Goal: Task Accomplishment & Management: Use online tool/utility

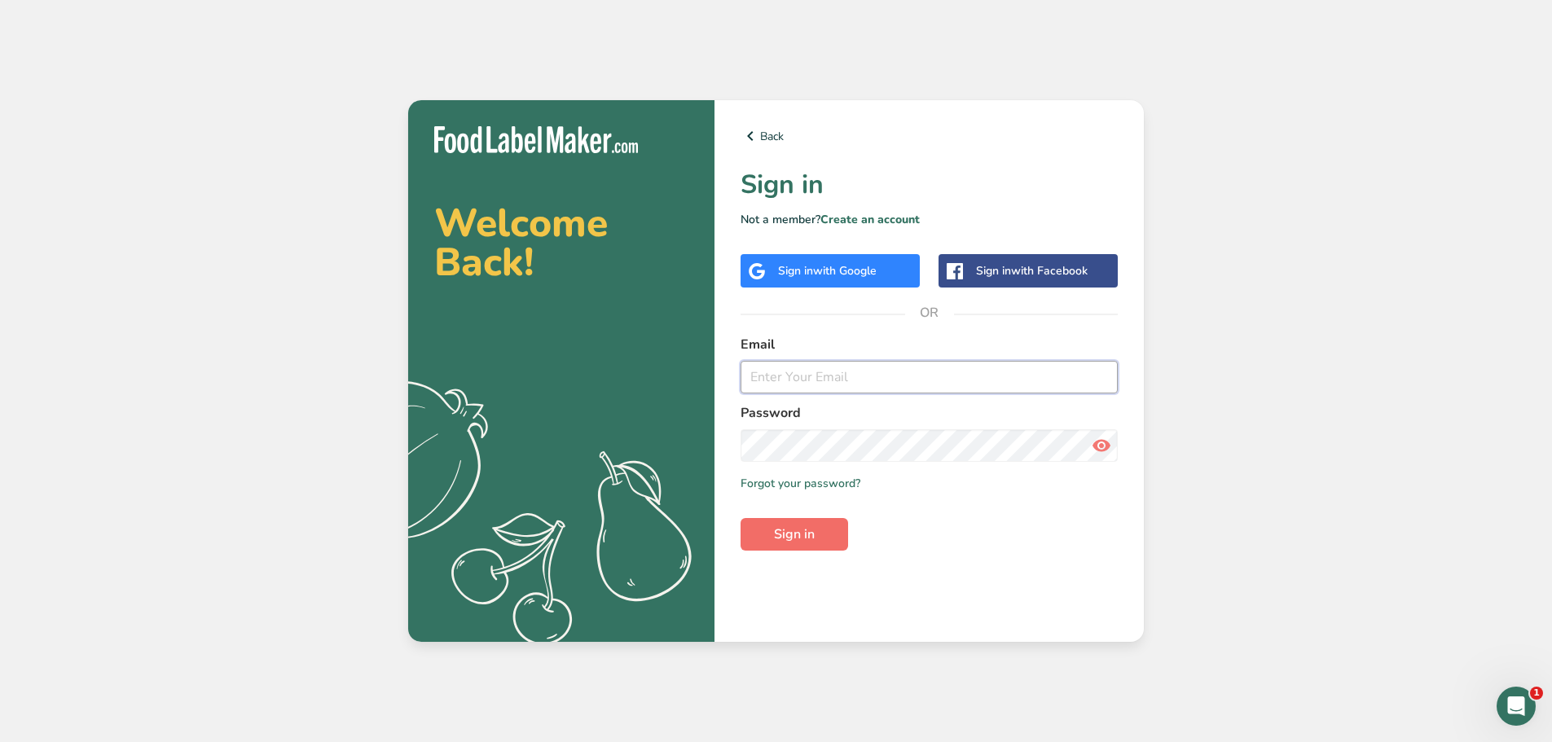
type input "[EMAIL_ADDRESS][DOMAIN_NAME]"
click at [764, 535] on button "Sign in" at bounding box center [795, 534] width 108 height 33
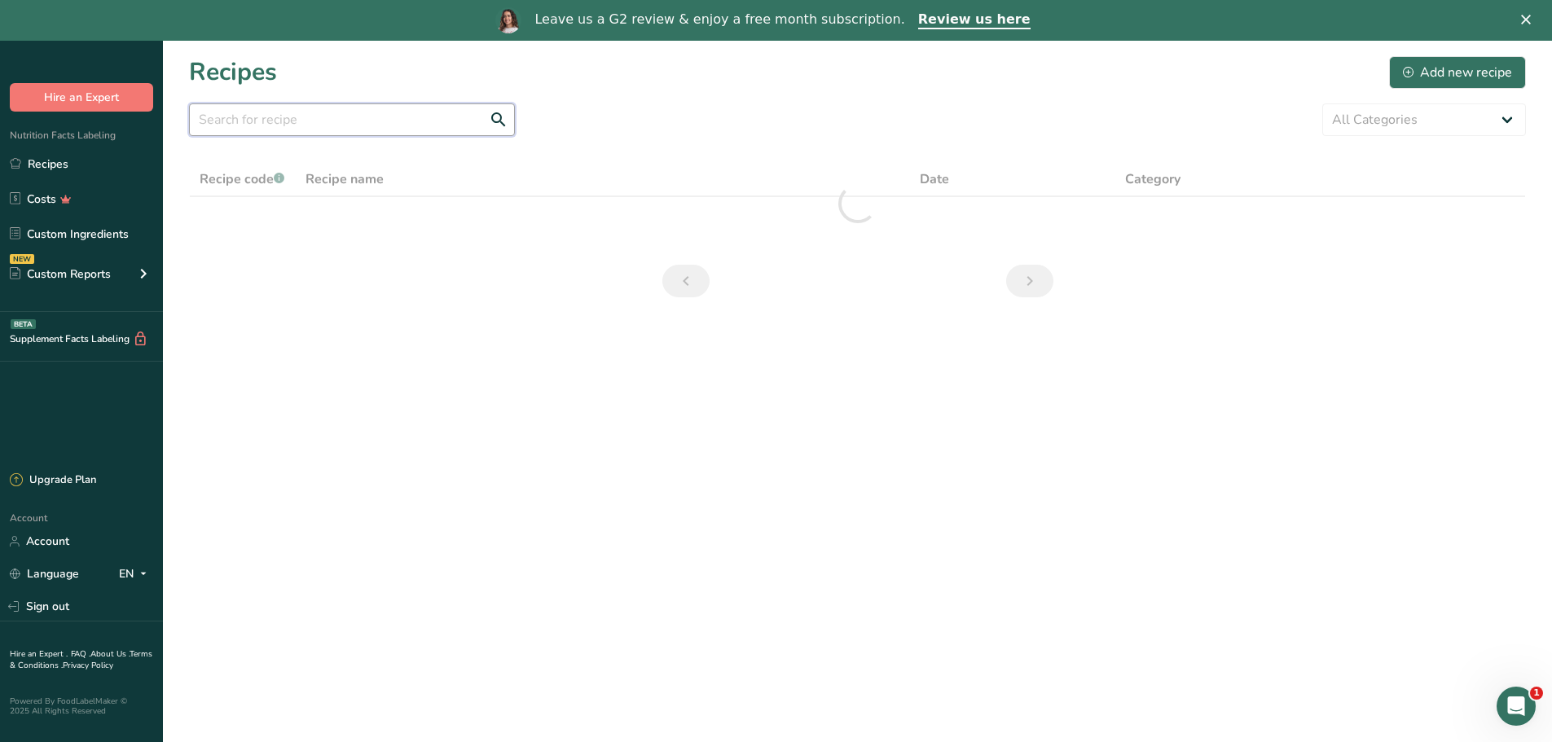
click at [305, 116] on input "text" at bounding box center [352, 119] width 326 height 33
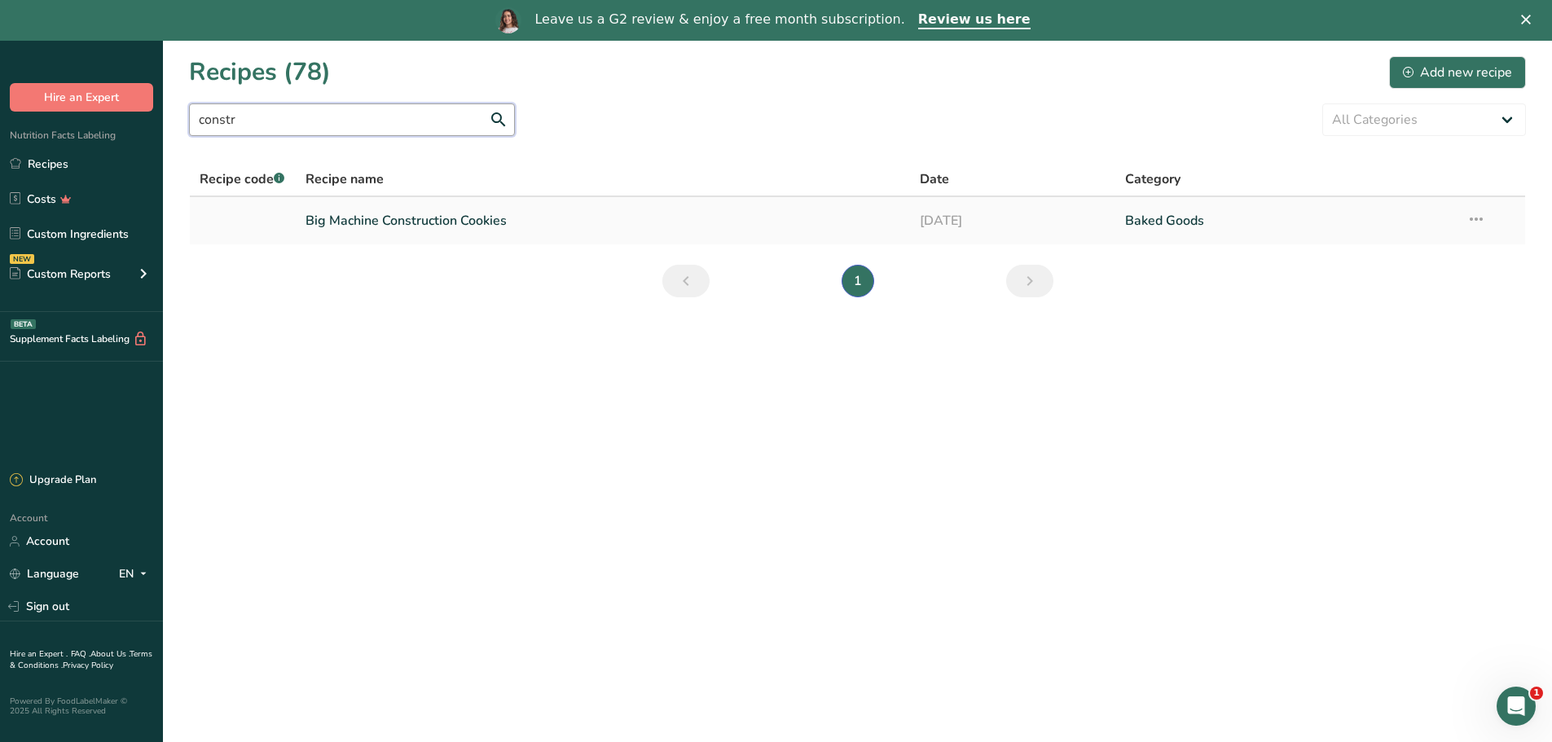
type input "constr"
click at [408, 227] on link "Big Machine Construction Cookies" at bounding box center [604, 221] width 596 height 34
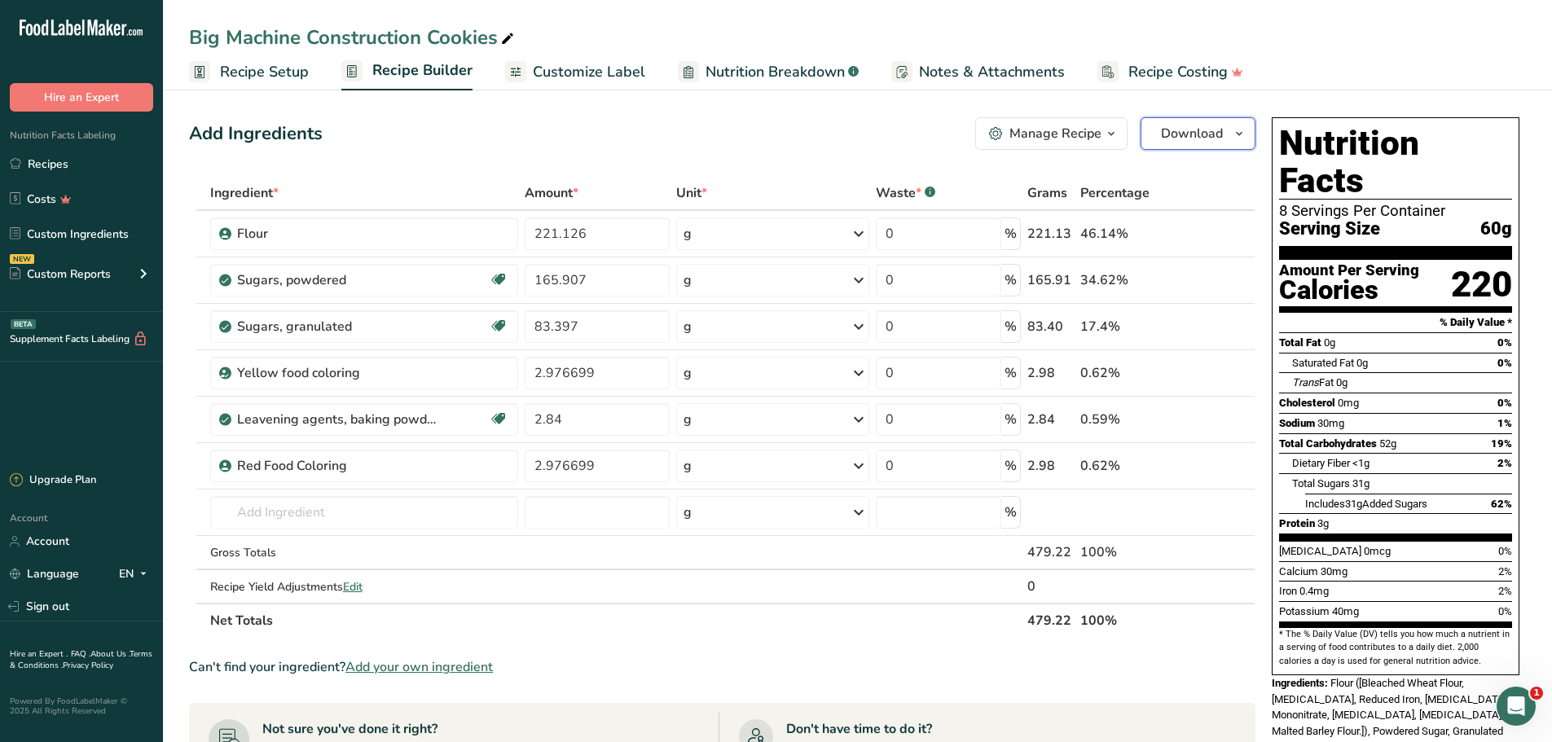
click at [1244, 139] on icon "button" at bounding box center [1239, 134] width 13 height 20
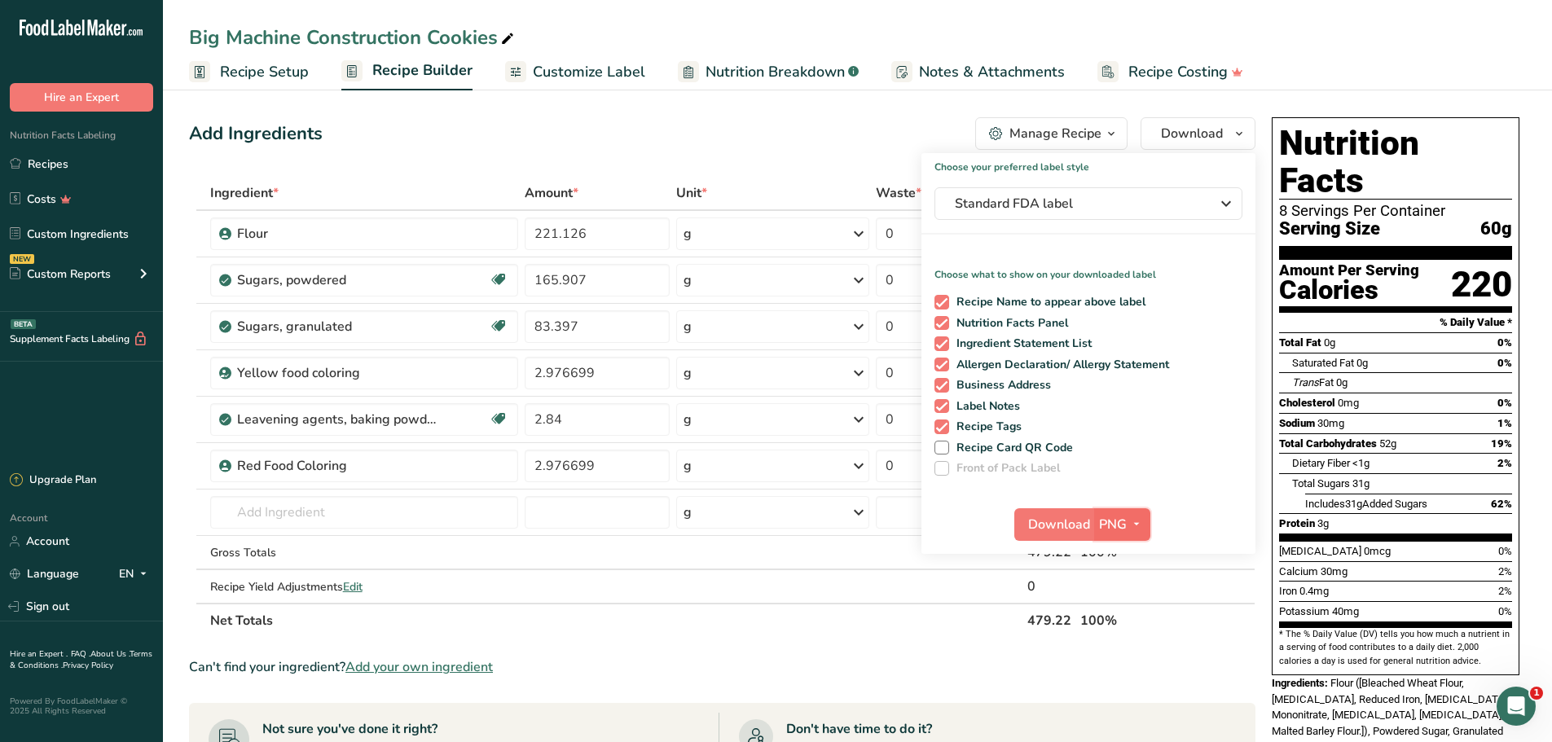
click at [1130, 527] on icon "button" at bounding box center [1136, 524] width 13 height 20
click at [1067, 527] on span "Download" at bounding box center [1059, 525] width 62 height 20
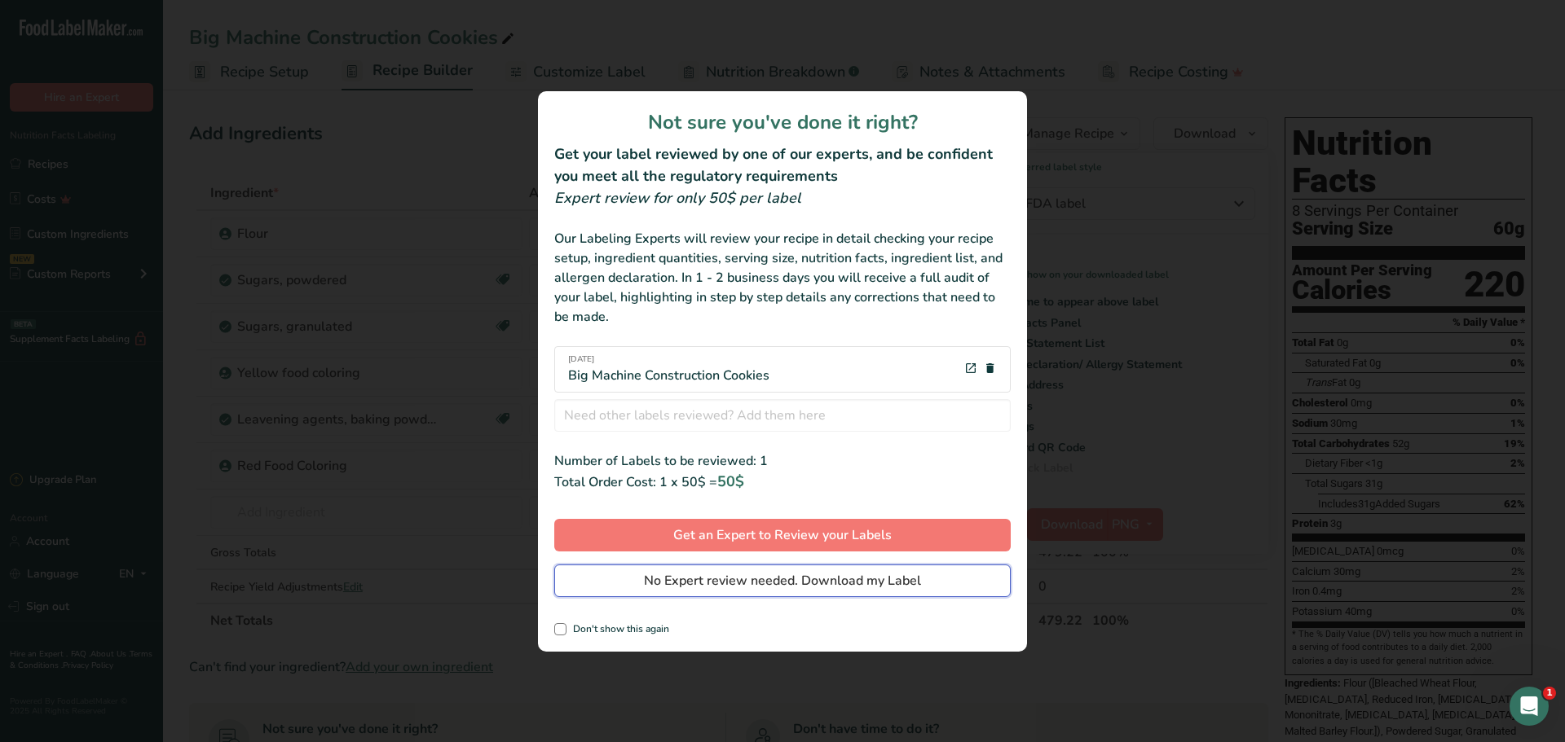
click at [763, 592] on button "No Expert review needed. Download my Label" at bounding box center [782, 581] width 456 height 33
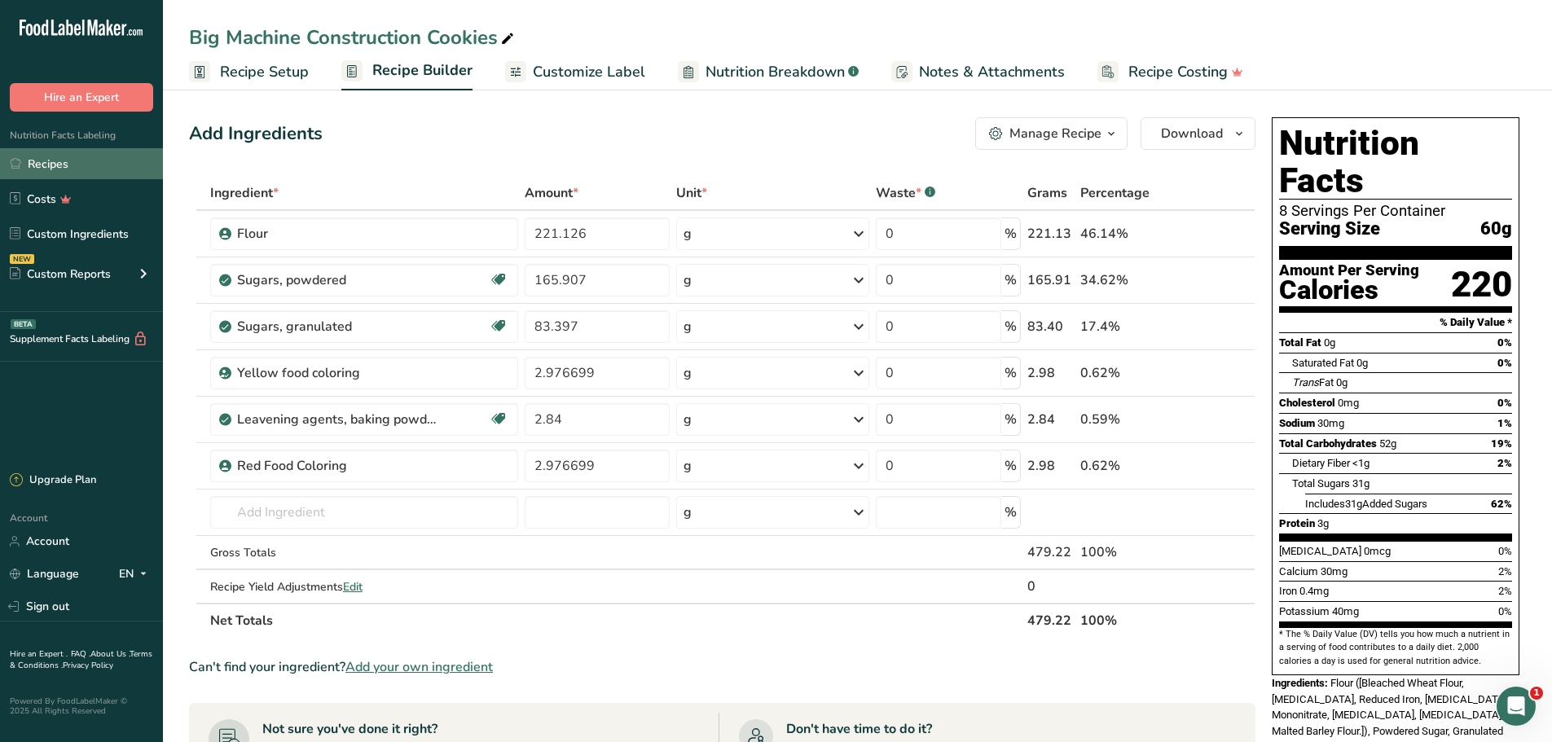
click at [113, 164] on link "Recipes" at bounding box center [81, 163] width 163 height 31
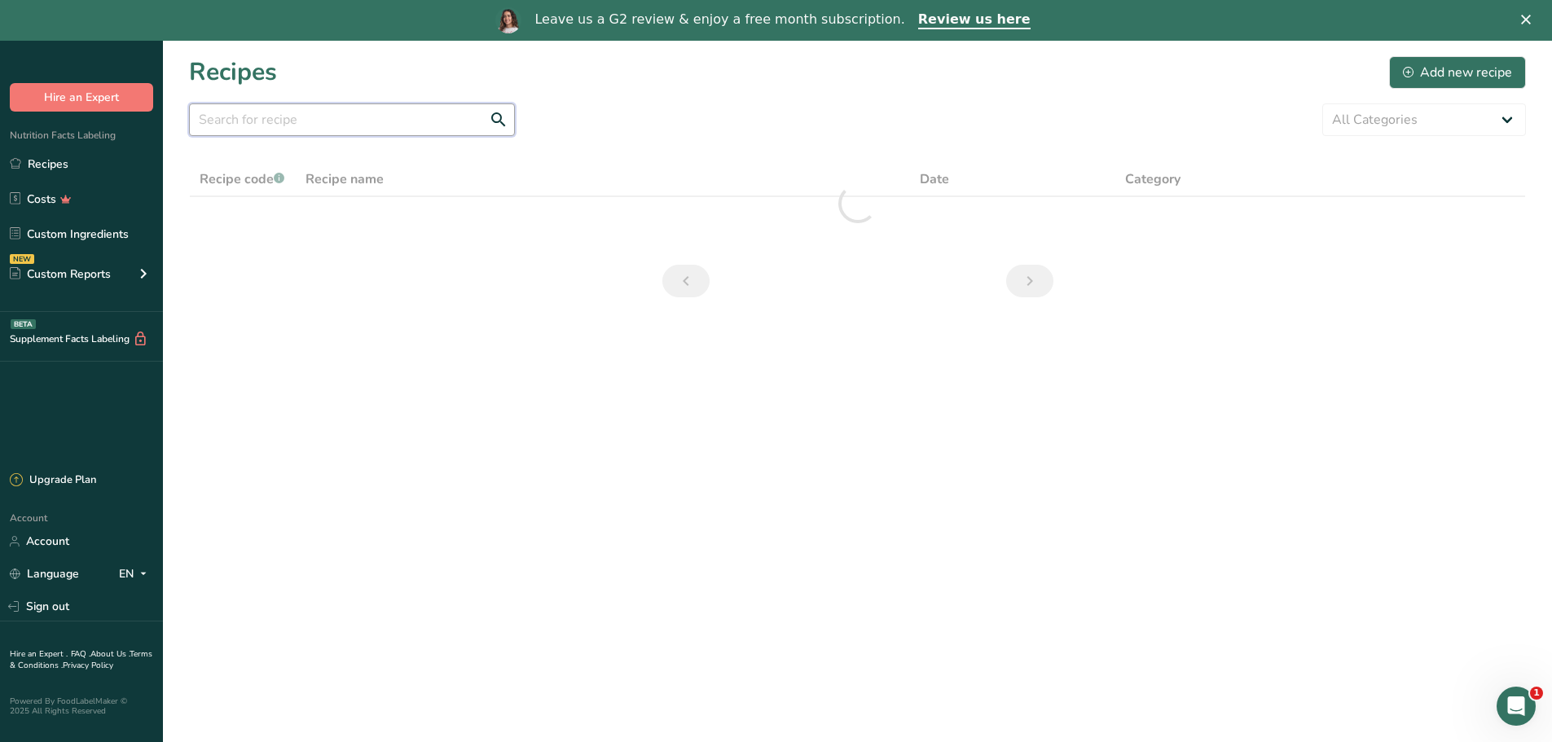
click at [376, 128] on input "text" at bounding box center [352, 119] width 326 height 33
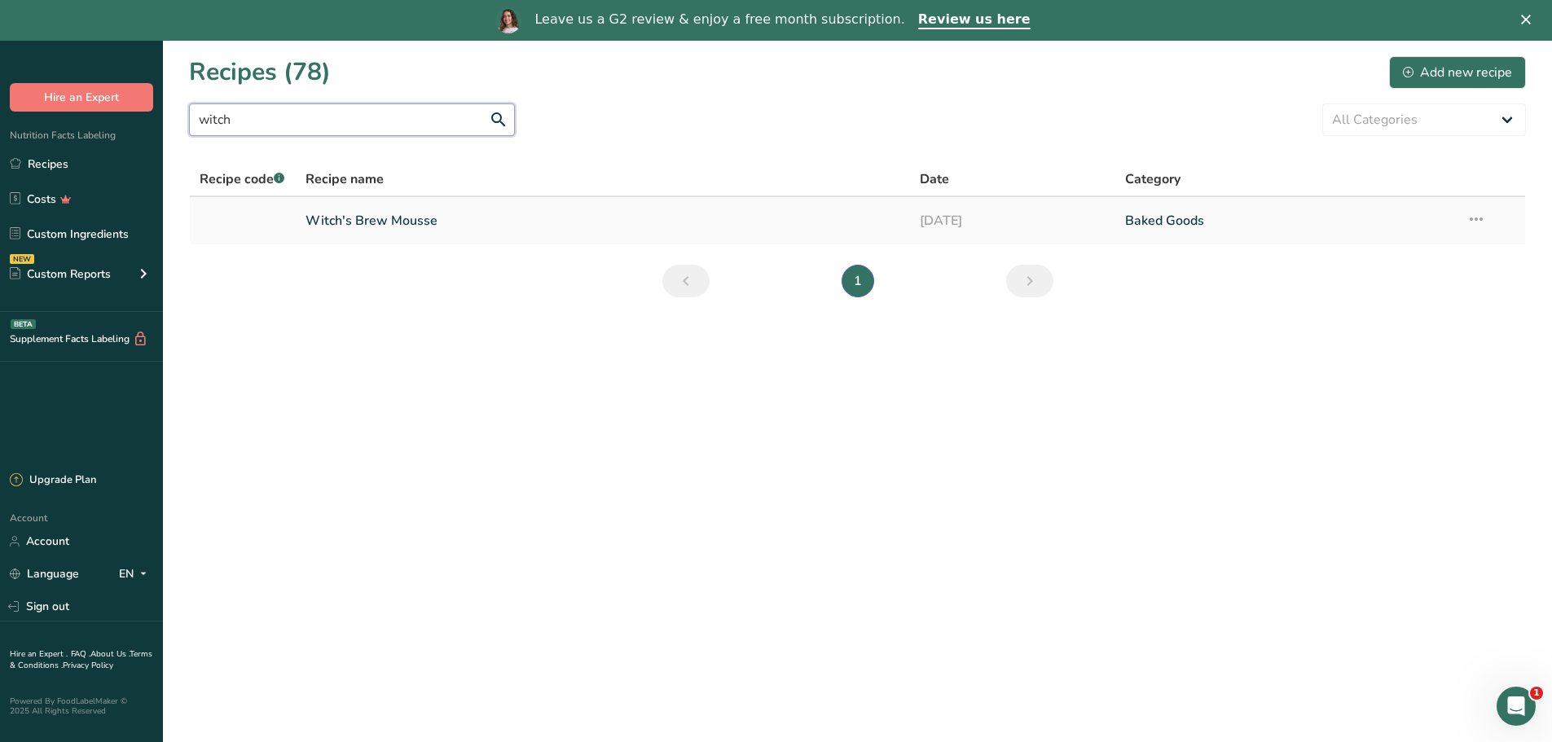
type input "witch"
click at [412, 218] on link "Witch's Brew Mousse" at bounding box center [604, 221] width 596 height 34
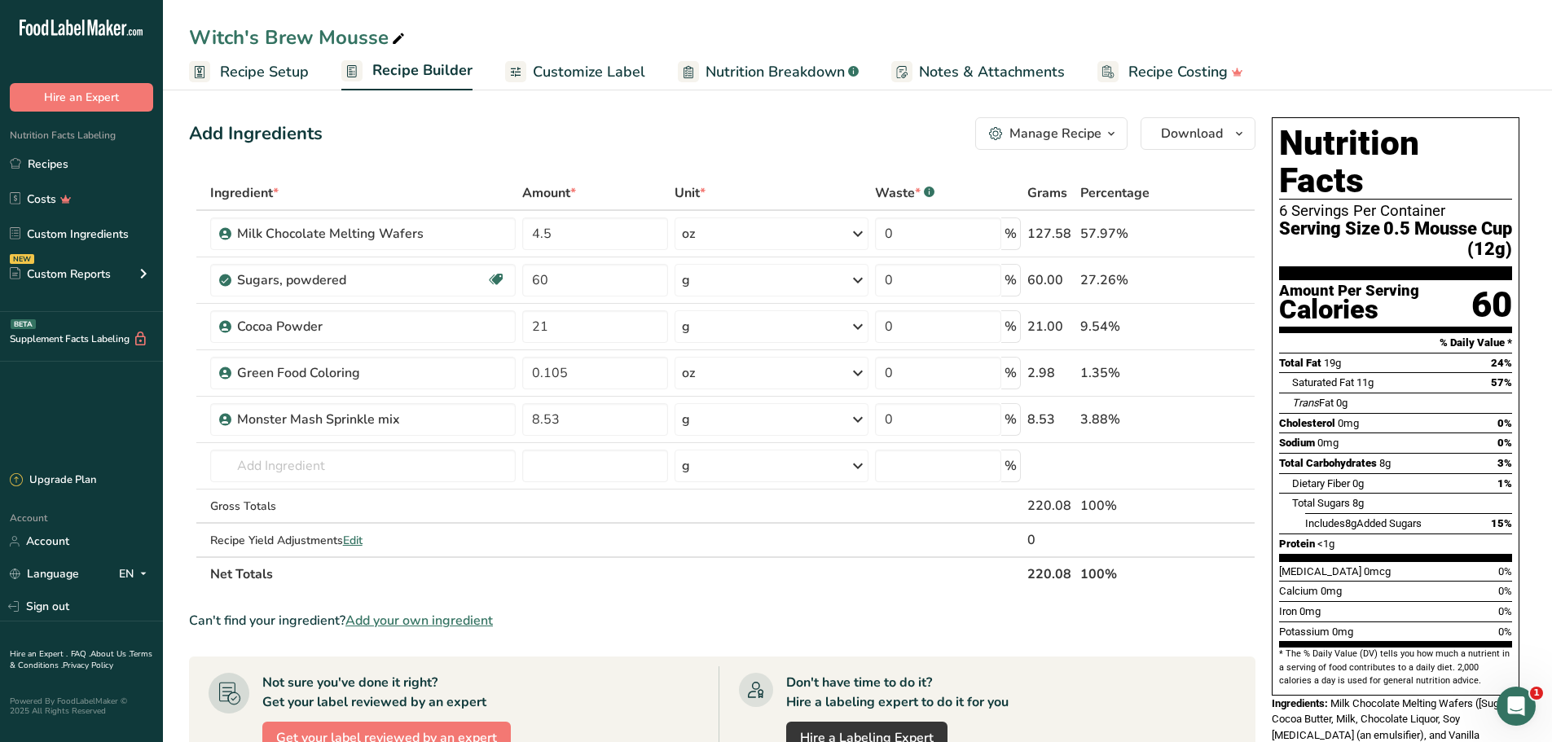
click at [595, 81] on span "Customize Label" at bounding box center [589, 72] width 112 height 22
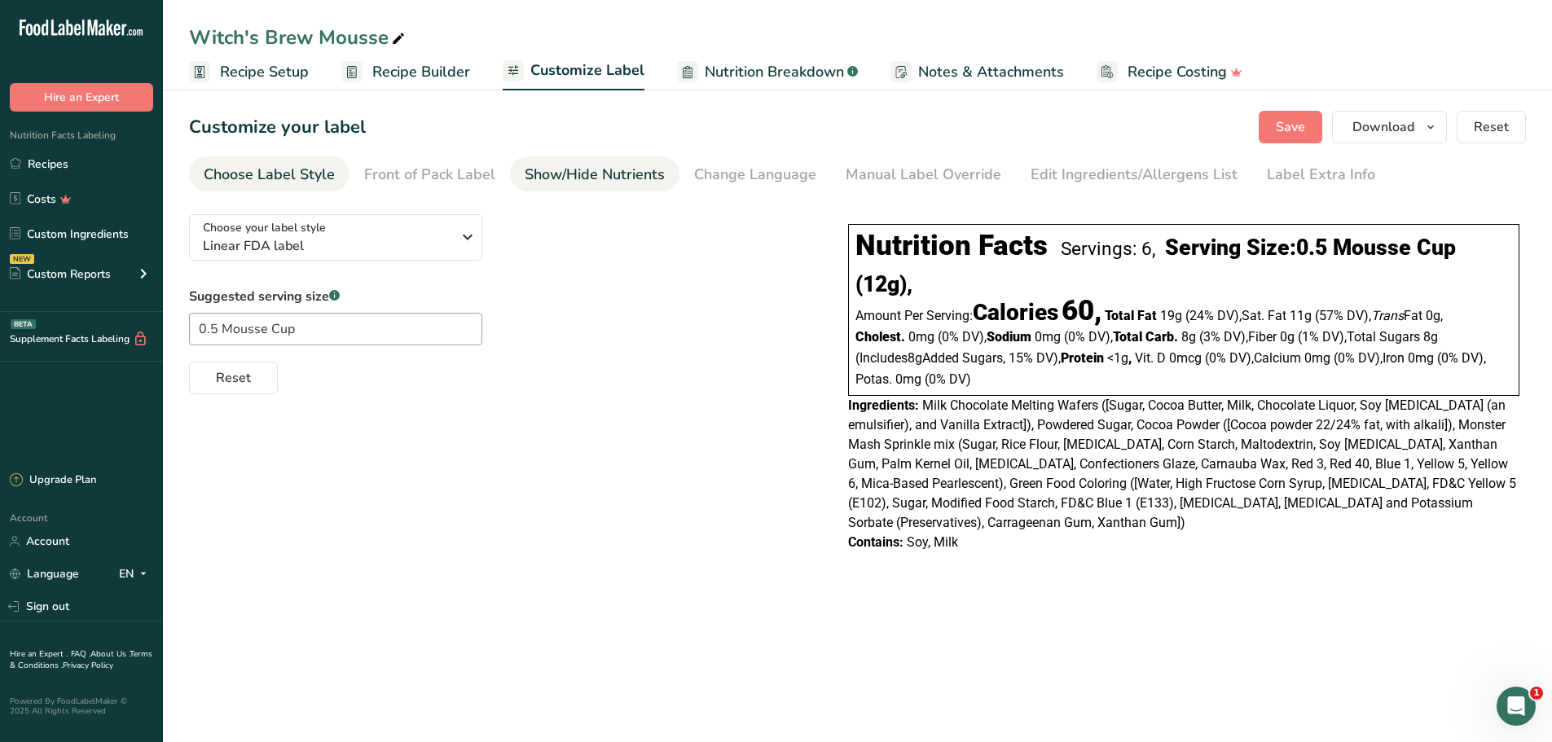
click at [570, 176] on div "Show/Hide Nutrients" at bounding box center [595, 175] width 140 height 22
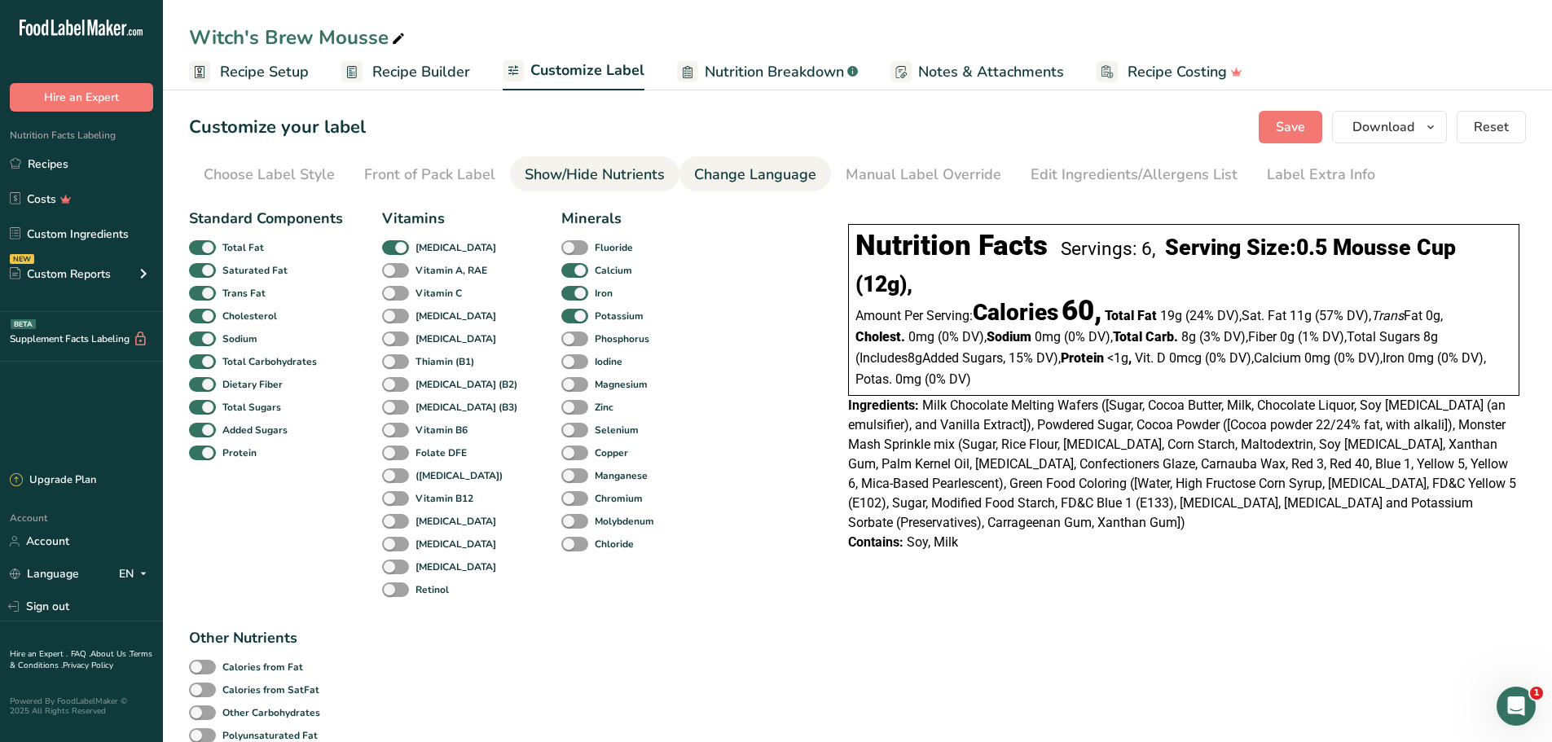
click at [694, 161] on link "Change Language" at bounding box center [755, 174] width 122 height 37
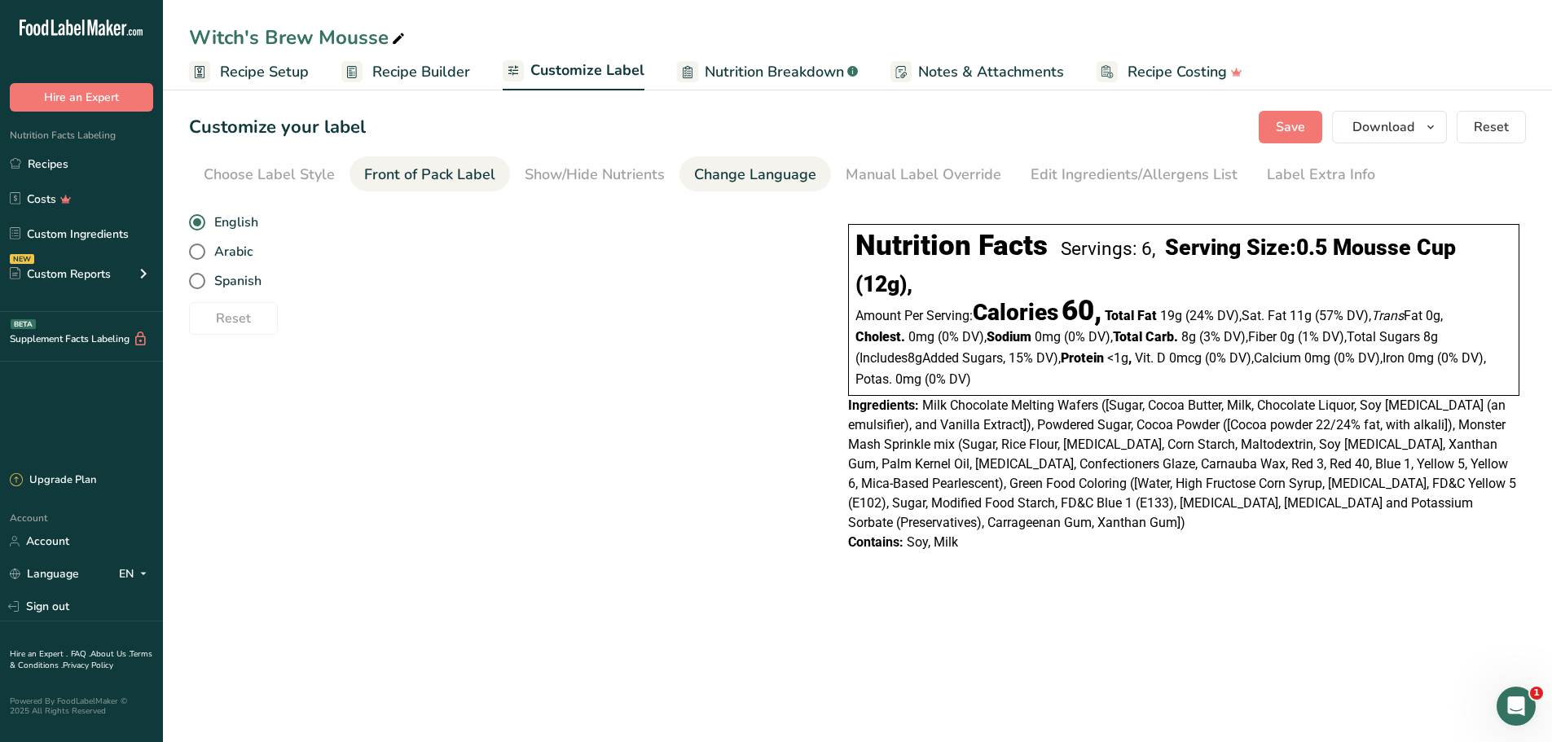
click at [464, 174] on div "Front of Pack Label" at bounding box center [429, 175] width 131 height 22
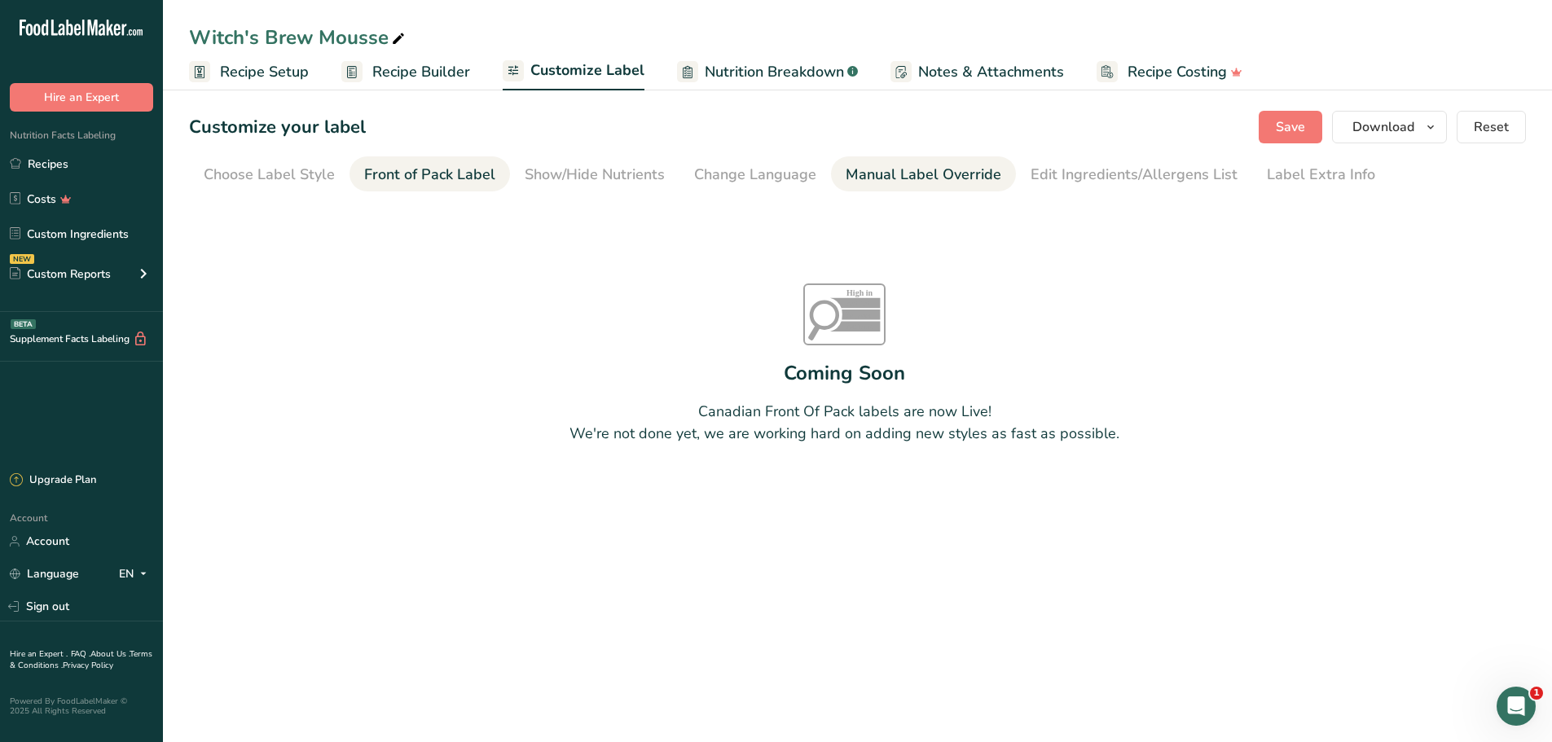
click at [941, 169] on div "Manual Label Override" at bounding box center [924, 175] width 156 height 22
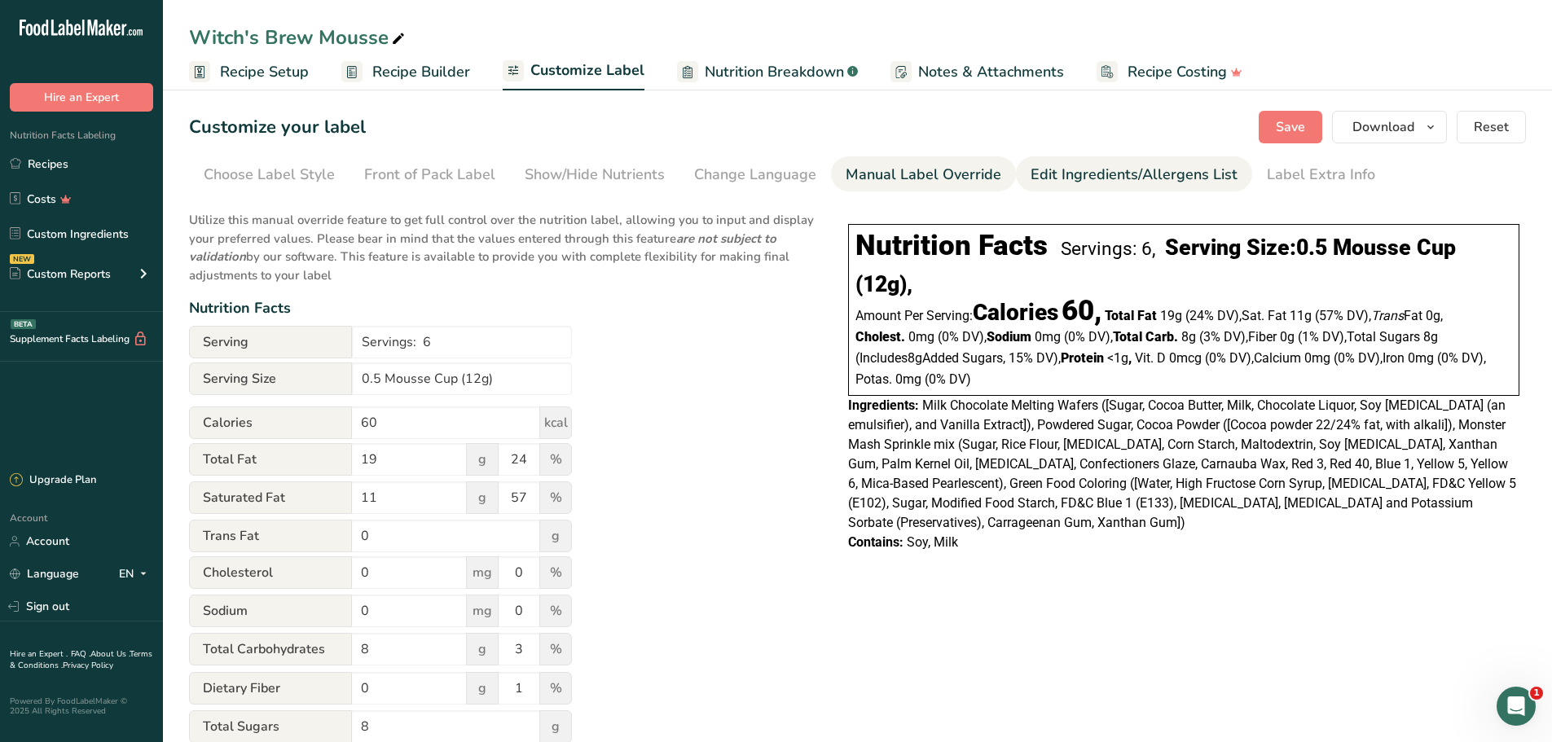
click at [1092, 178] on div "Edit Ingredients/Allergens List" at bounding box center [1134, 175] width 207 height 22
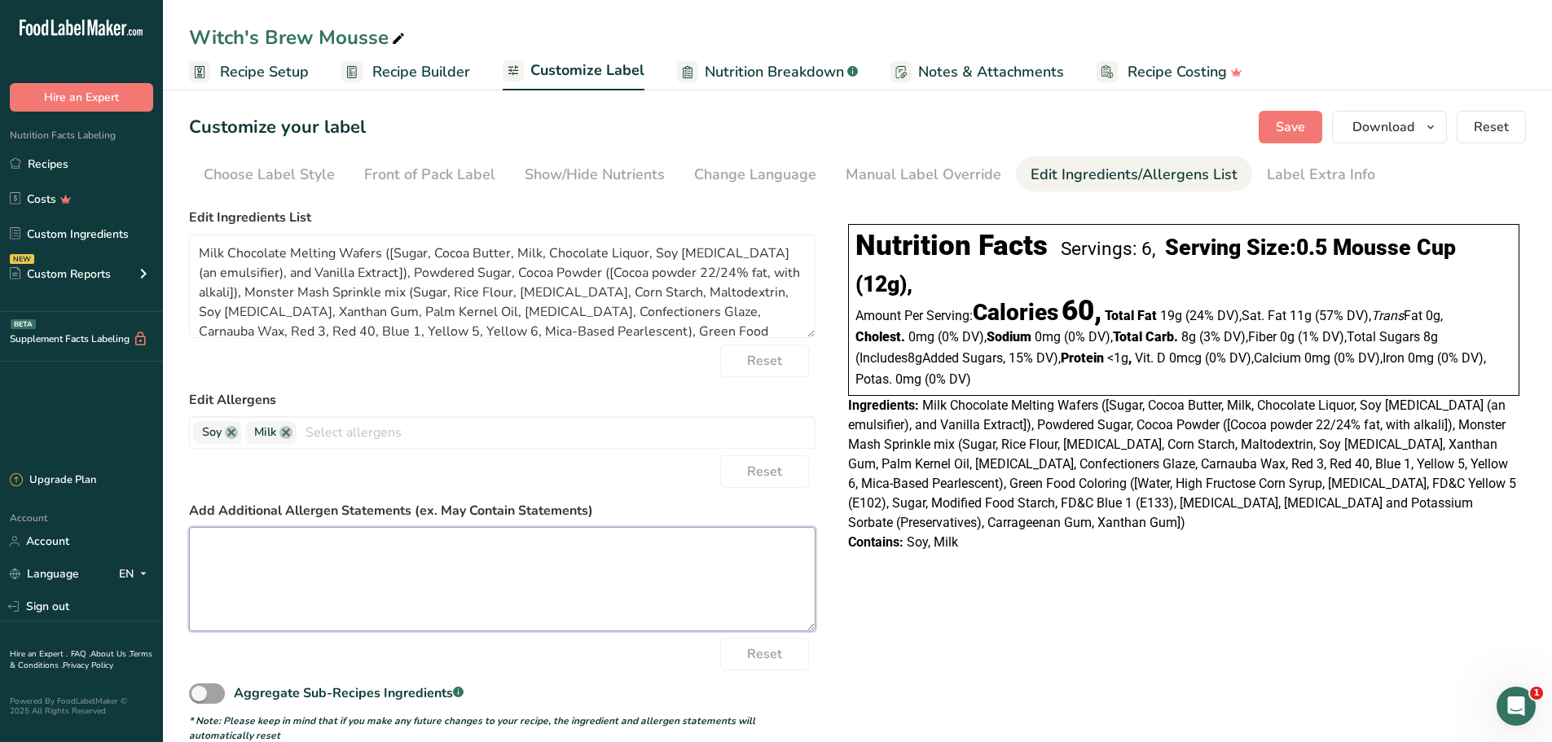
click at [414, 543] on textarea at bounding box center [502, 579] width 627 height 104
click at [447, 588] on textarea at bounding box center [502, 579] width 627 height 104
paste textarea "WARNING: Ingredients may be processed on the same equipment or may contain trac…"
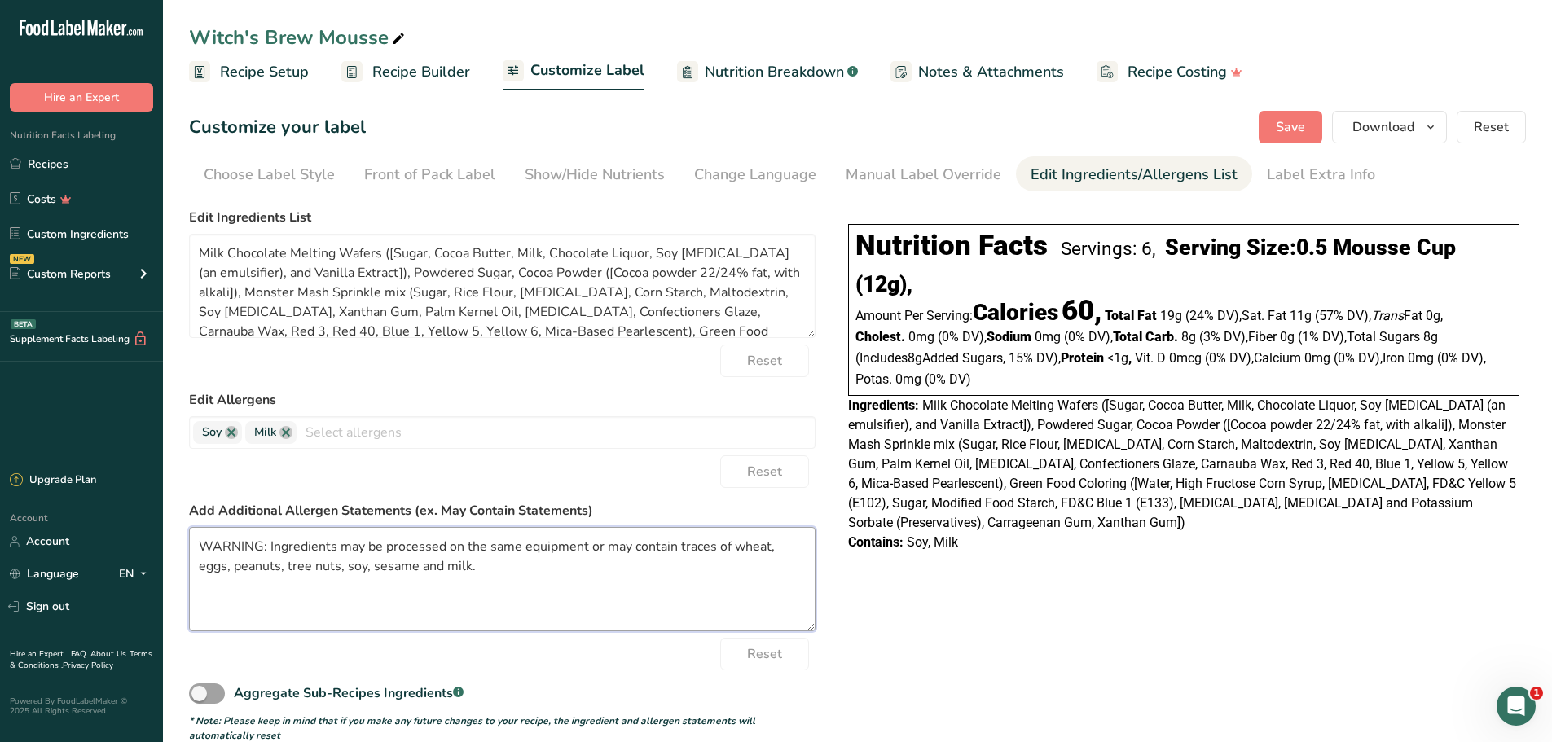
scroll to position [27, 0]
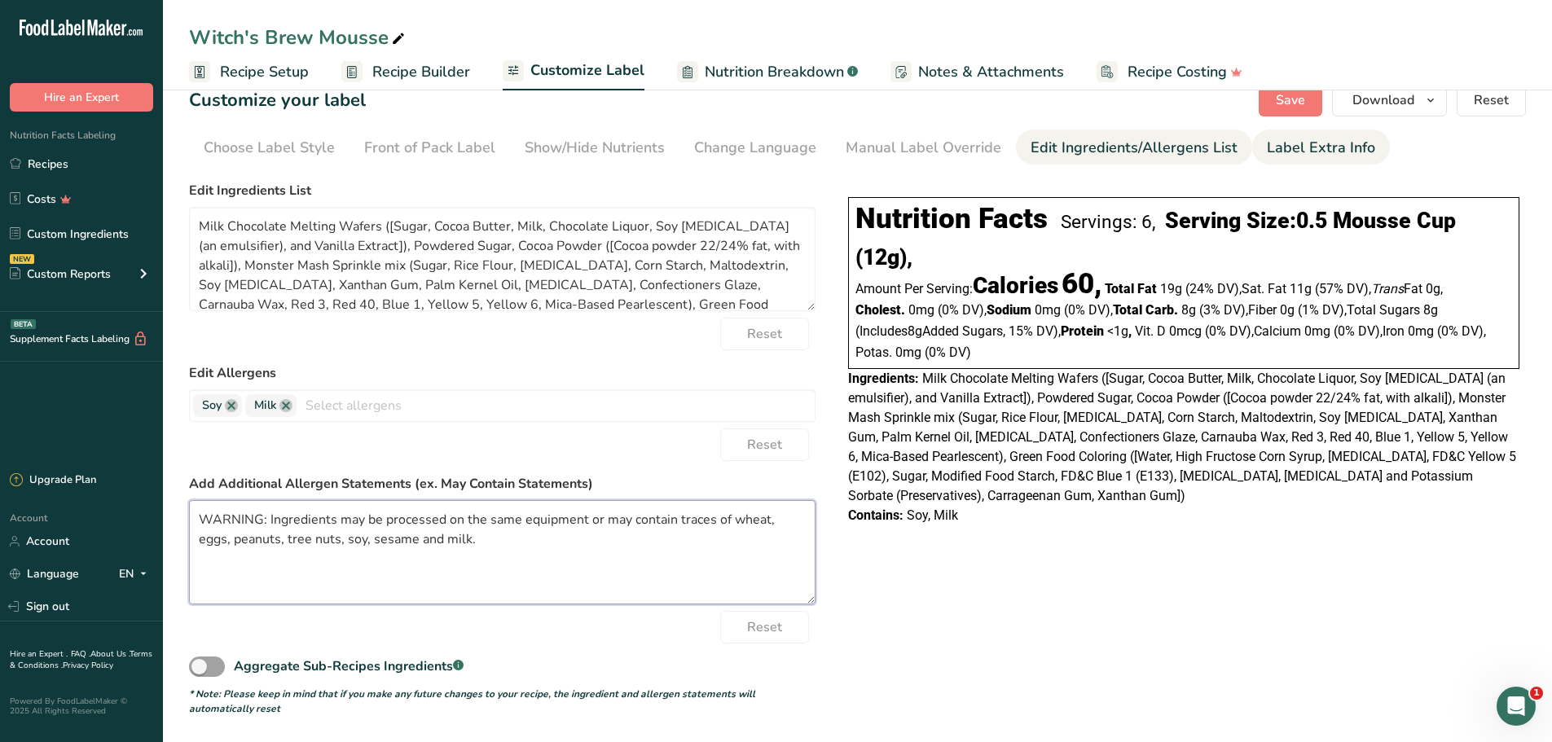
type textarea "WARNING: Ingredients may be processed on the same equipment or may contain trac…"
click at [1296, 145] on div "Label Extra Info" at bounding box center [1321, 148] width 108 height 22
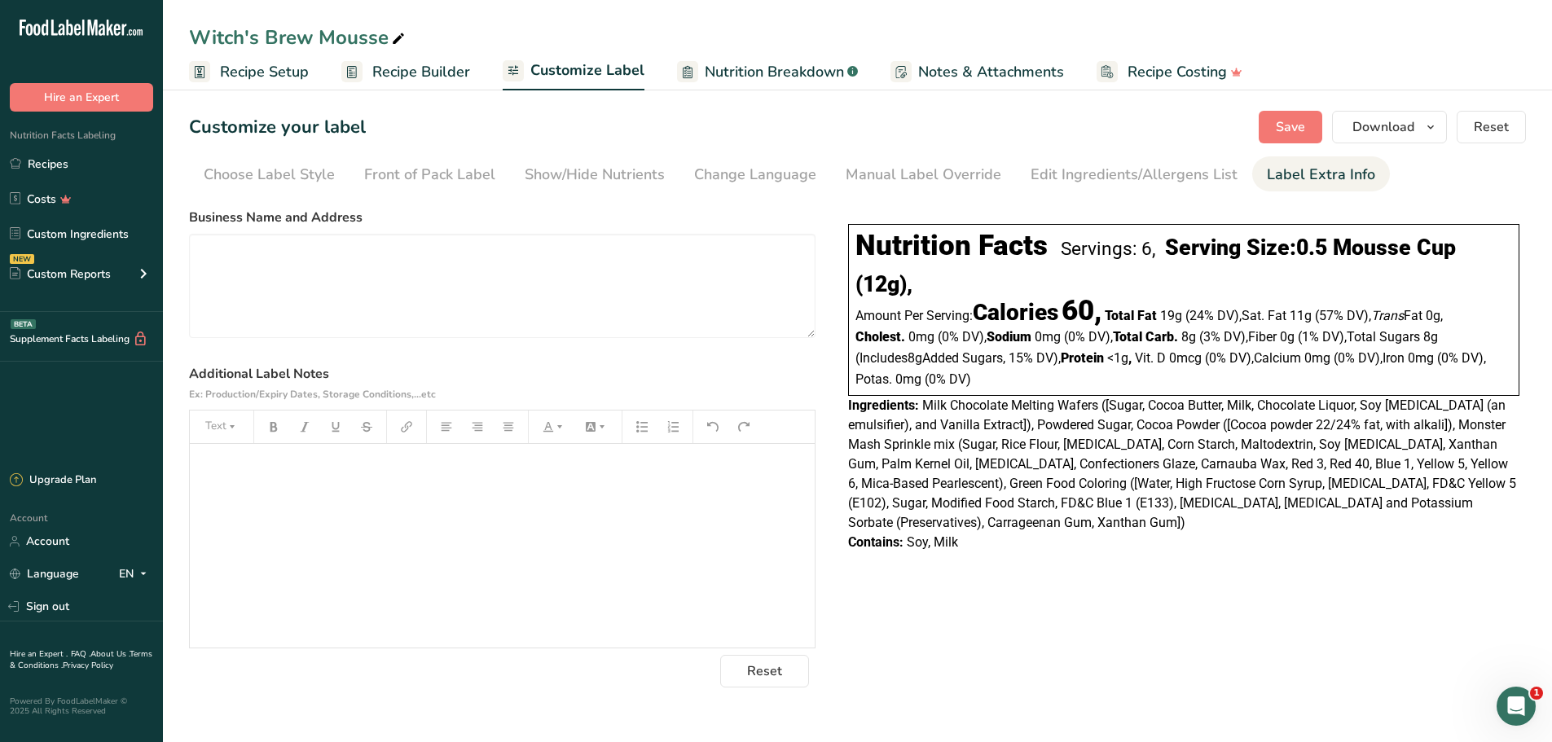
scroll to position [0, 0]
click at [442, 279] on textarea at bounding box center [502, 286] width 627 height 104
drag, startPoint x: 367, startPoint y: 506, endPoint x: 84, endPoint y: 455, distance: 287.4
click at [364, 504] on div "﻿" at bounding box center [502, 546] width 625 height 204
click at [435, 276] on textarea at bounding box center [502, 286] width 627 height 104
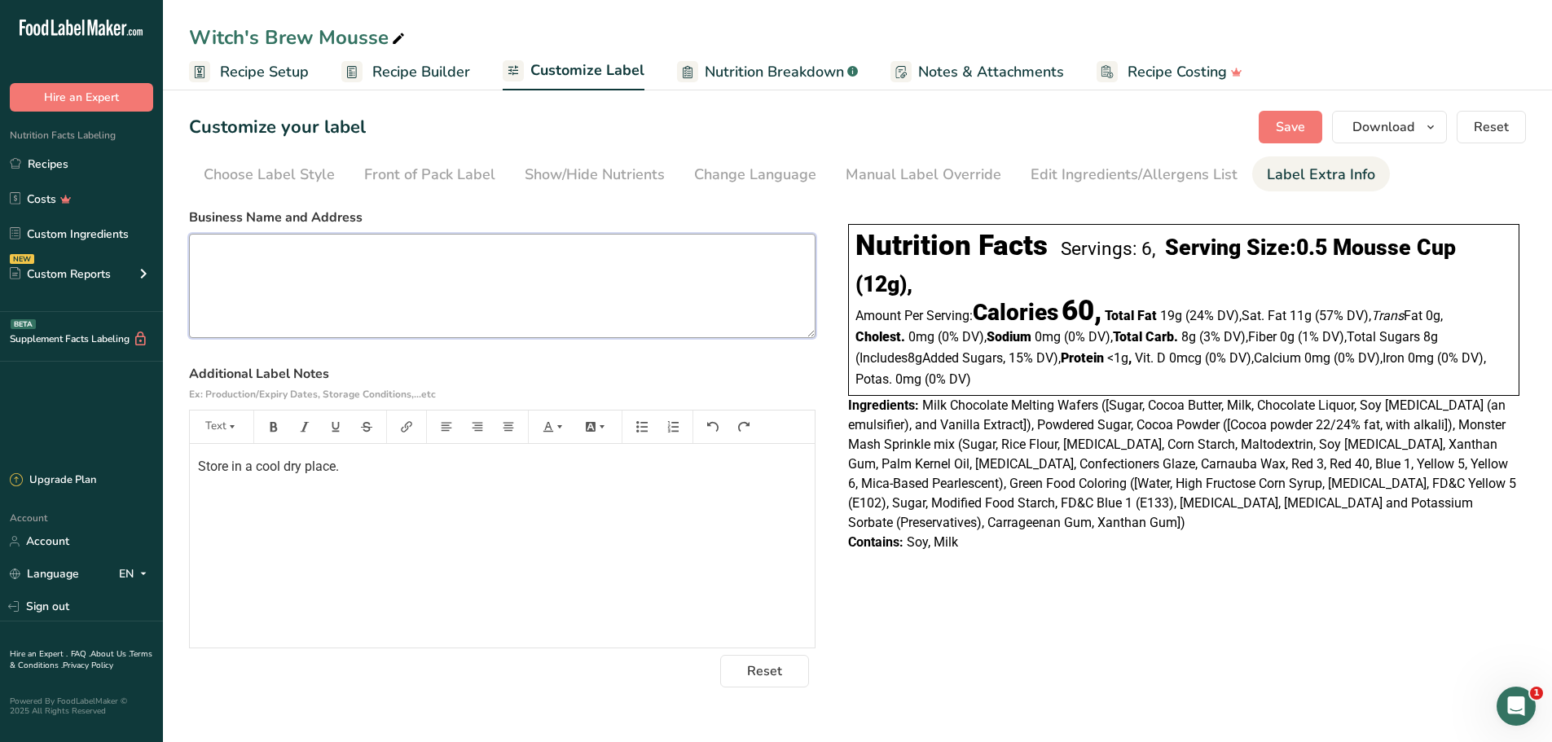
paste textarea "Distributed by: I'm The Chef Too! LLC [STREET_ADDRESS][US_STATE] [URL][DOMAIN_N…"
click at [1314, 111] on button "Save" at bounding box center [1291, 127] width 64 height 33
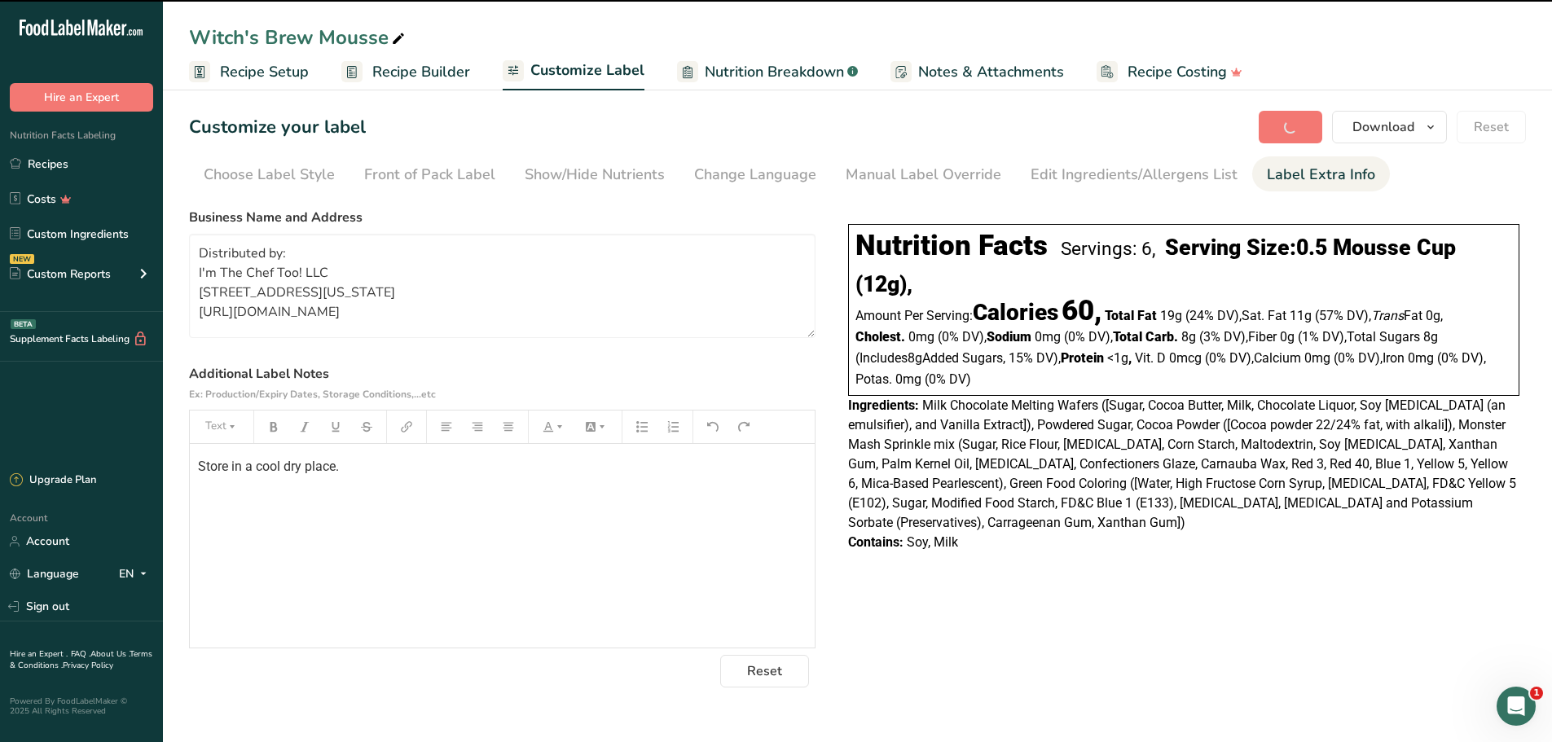
type textarea "Distributed by: I'm The Chef Too! LLC [STREET_ADDRESS][US_STATE] [URL][DOMAIN_N…"
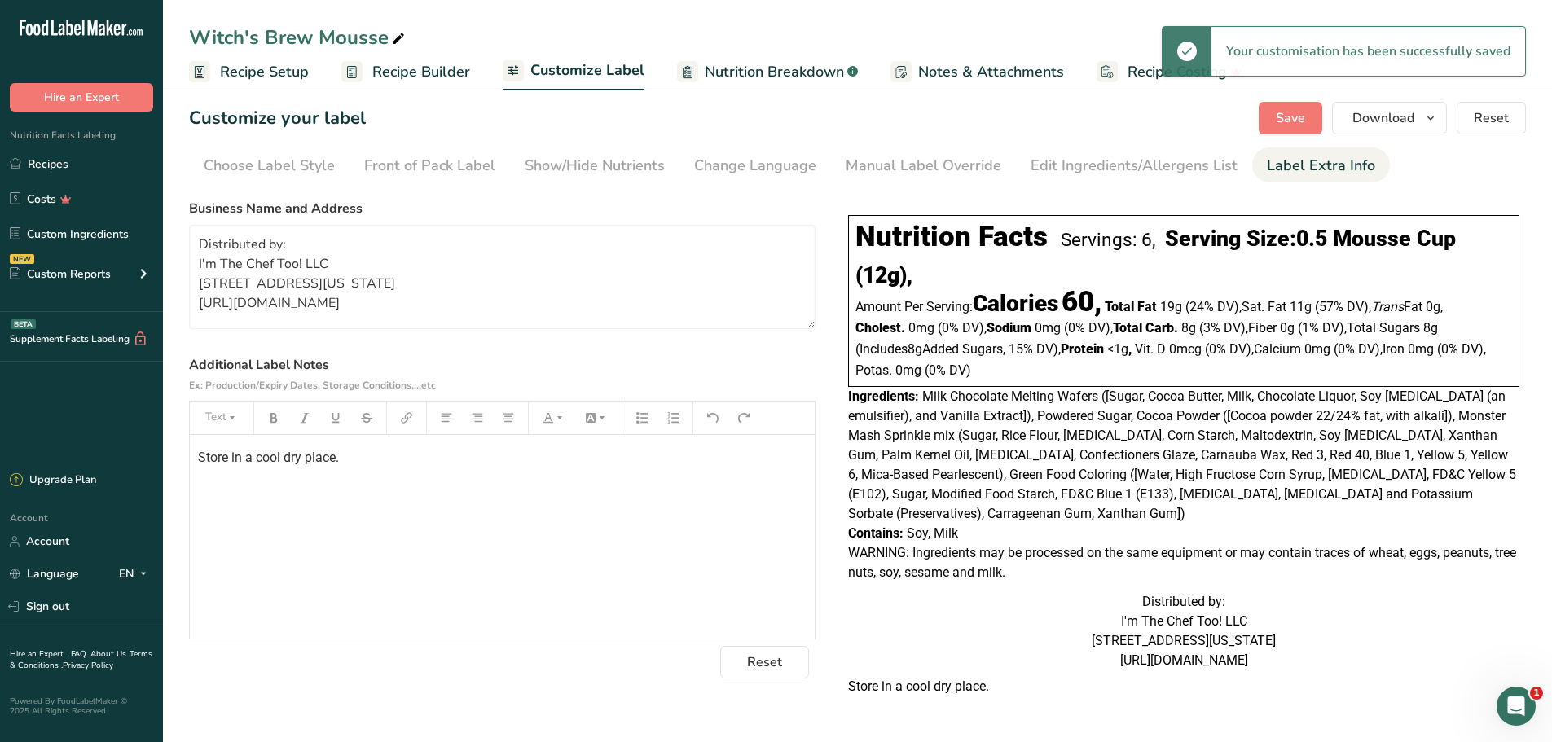
scroll to position [0, 0]
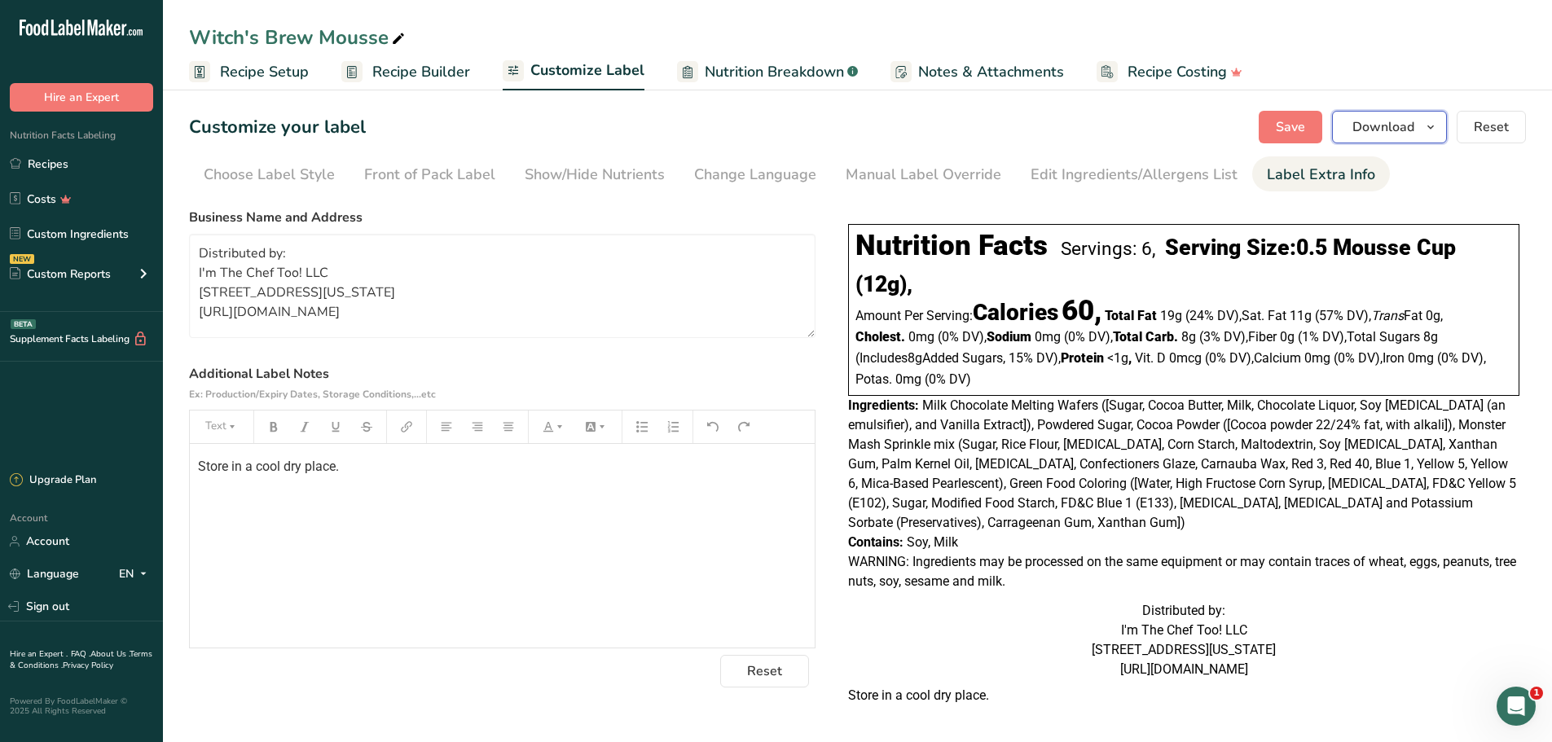
click at [1435, 131] on icon "button" at bounding box center [1430, 127] width 13 height 20
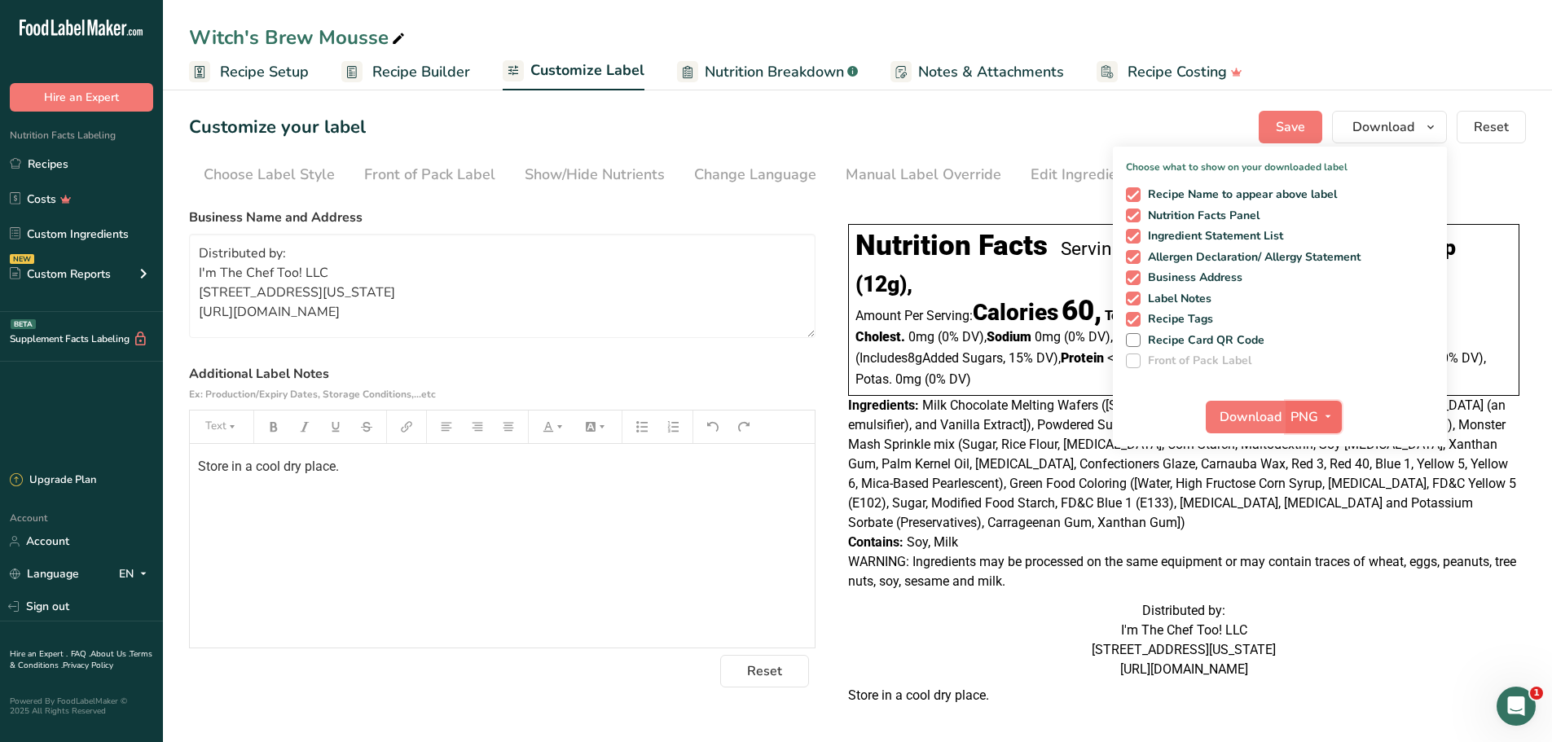
click at [1322, 409] on icon "button" at bounding box center [1328, 417] width 13 height 20
click at [1321, 456] on link "PNG" at bounding box center [1316, 450] width 52 height 27
click at [1253, 416] on span "Download" at bounding box center [1251, 417] width 62 height 20
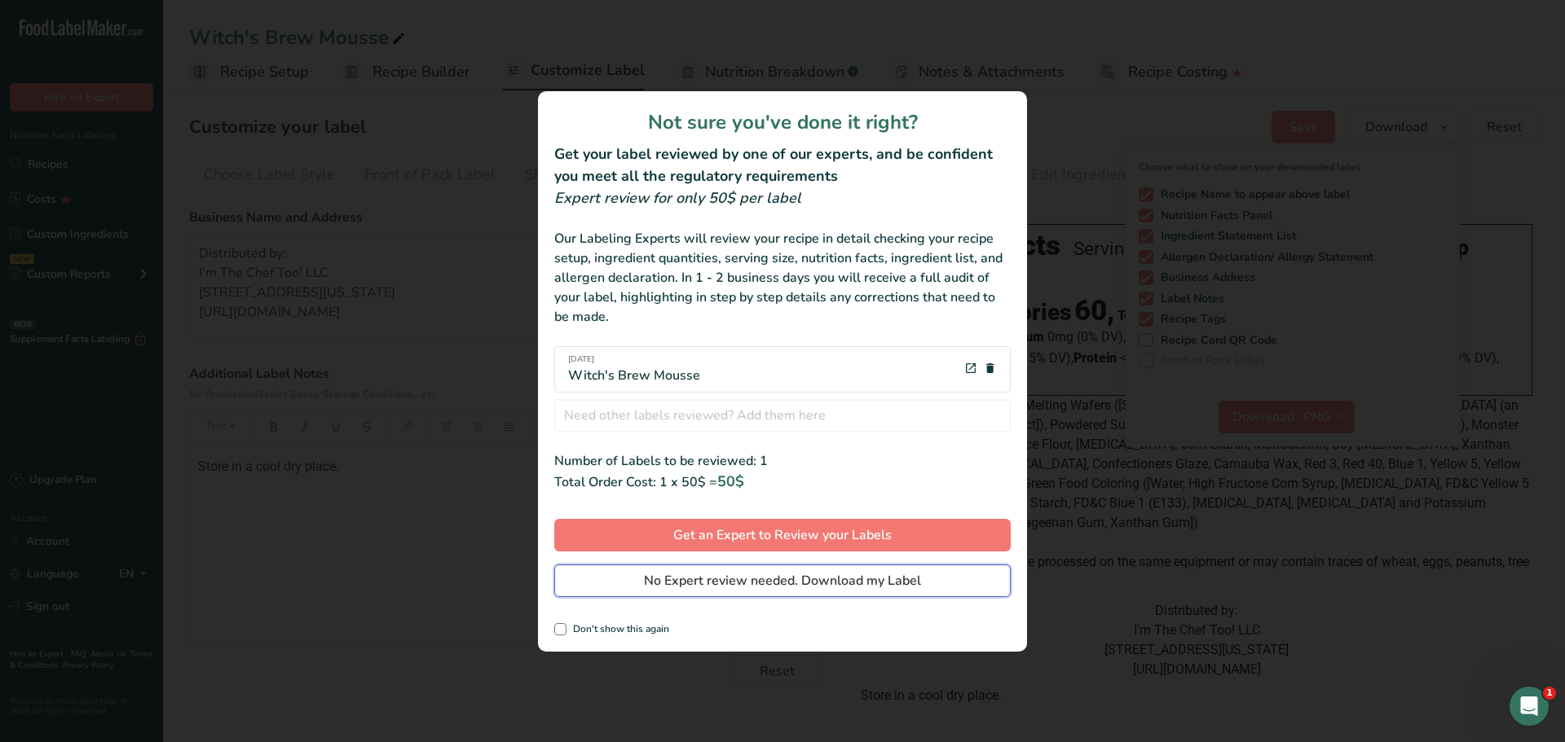
click at [799, 587] on span "No Expert review needed. Download my Label" at bounding box center [782, 581] width 277 height 20
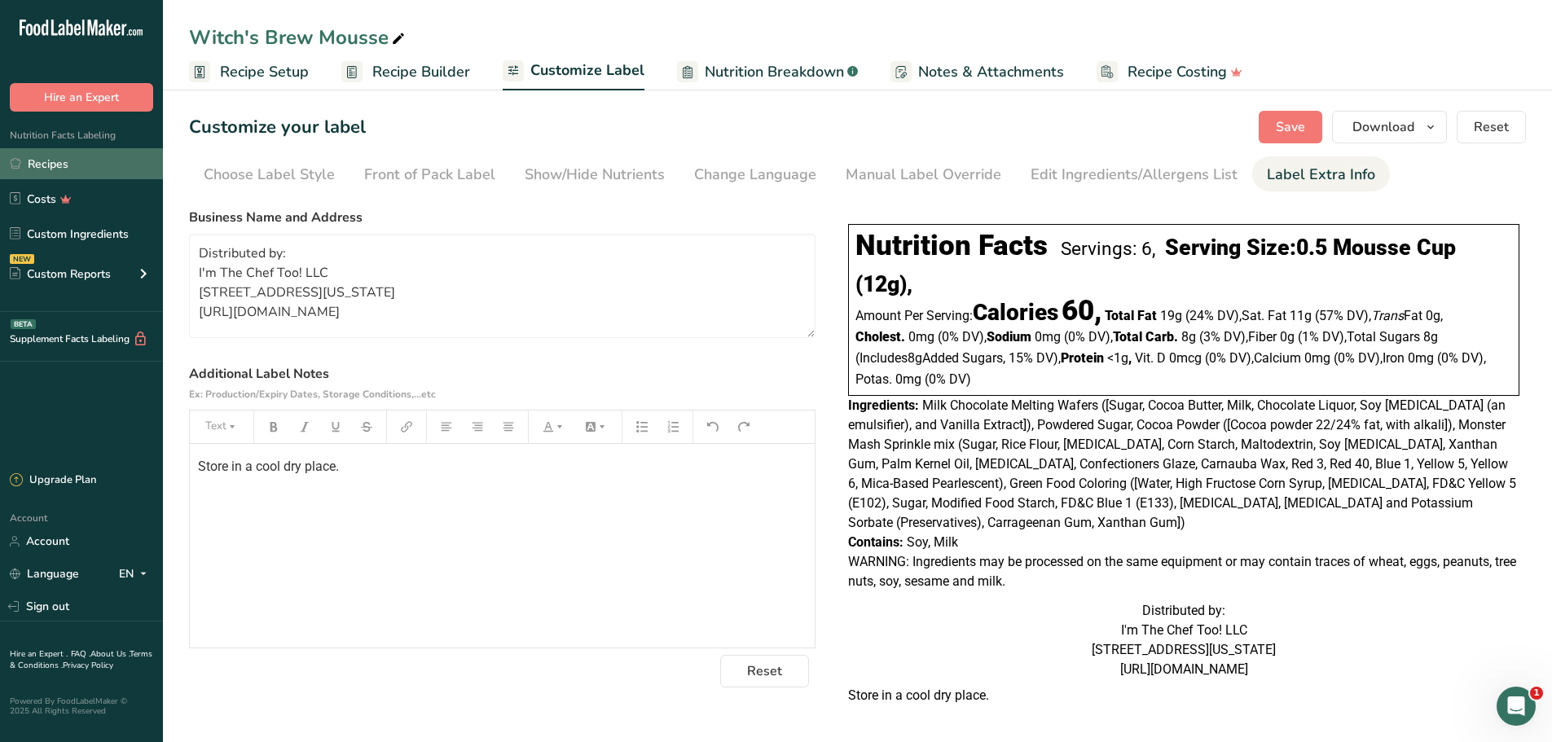
click at [35, 155] on link "Recipes" at bounding box center [81, 163] width 163 height 31
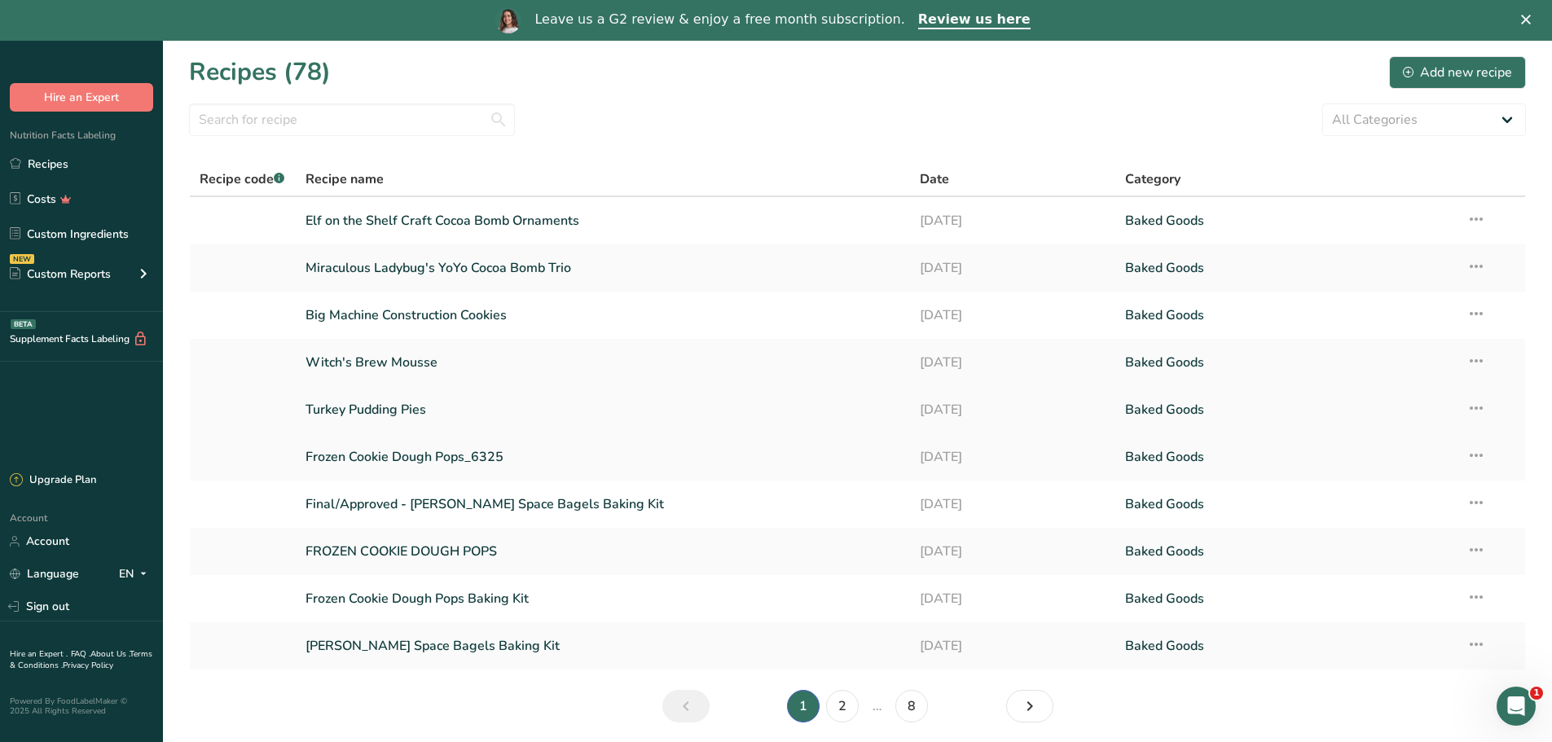
click at [380, 404] on link "Turkey Pudding Pies" at bounding box center [604, 410] width 596 height 34
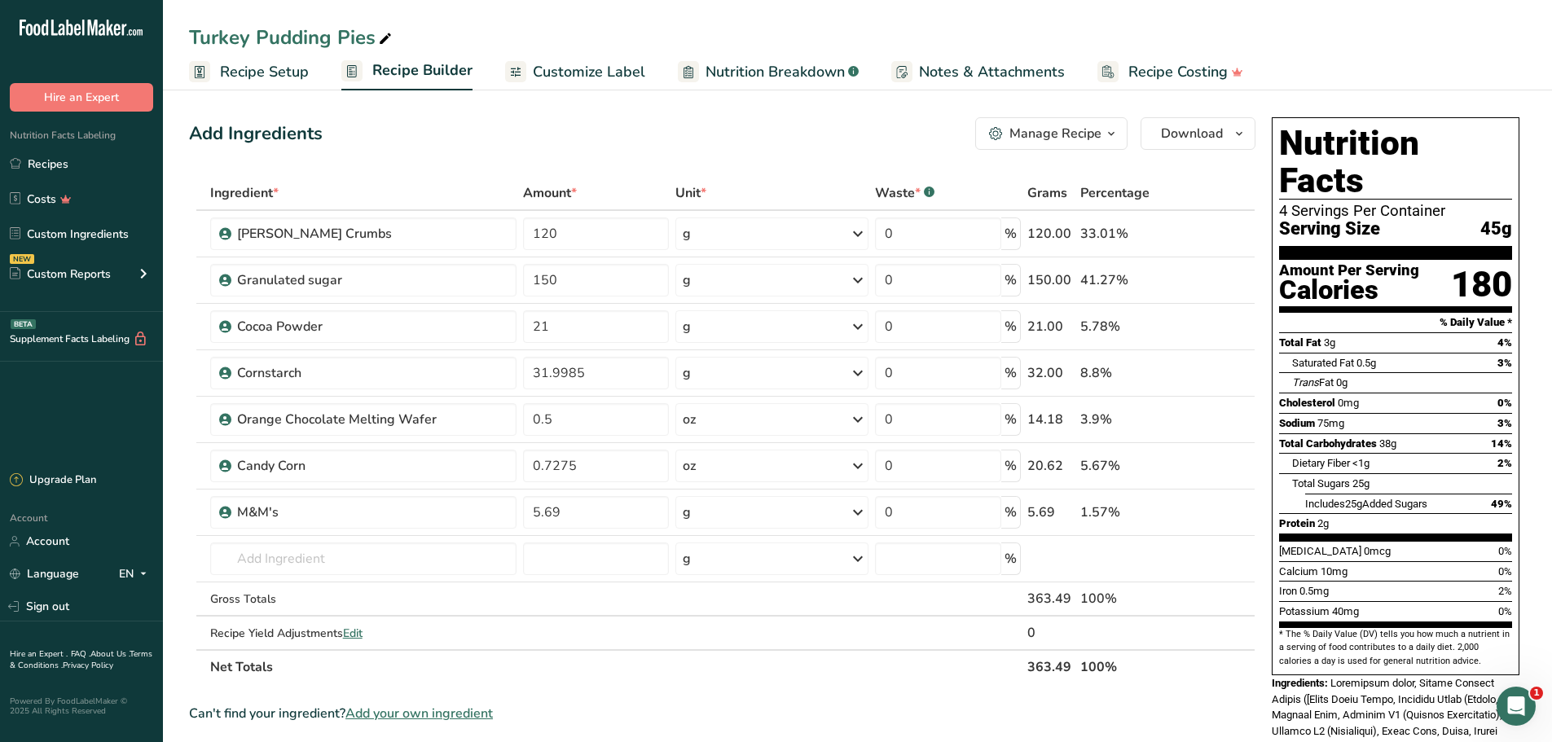
click at [727, 55] on link "Nutrition Breakdown .a-a{fill:#347362;}.b-a{fill:#fff;}" at bounding box center [768, 72] width 181 height 37
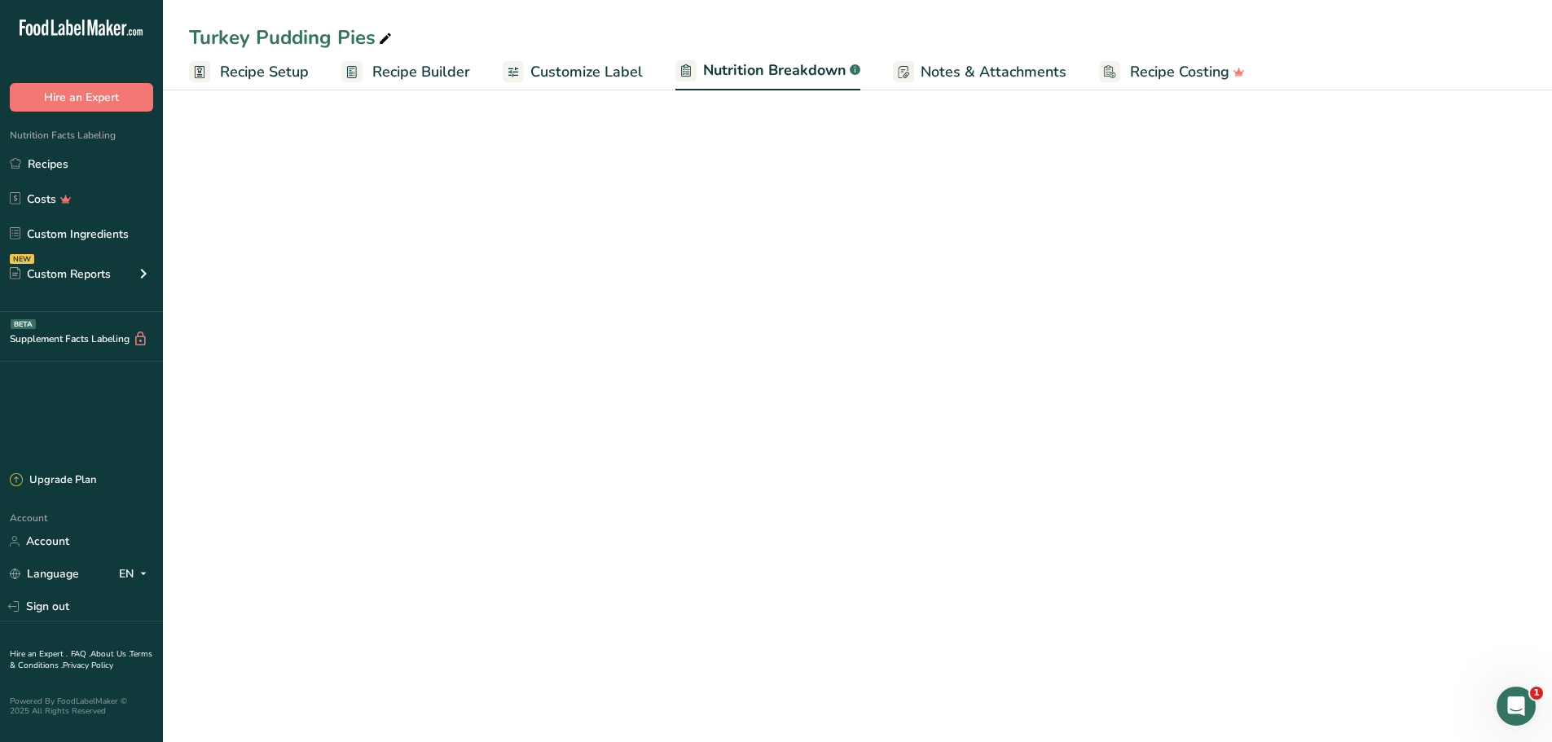
select select "Calories"
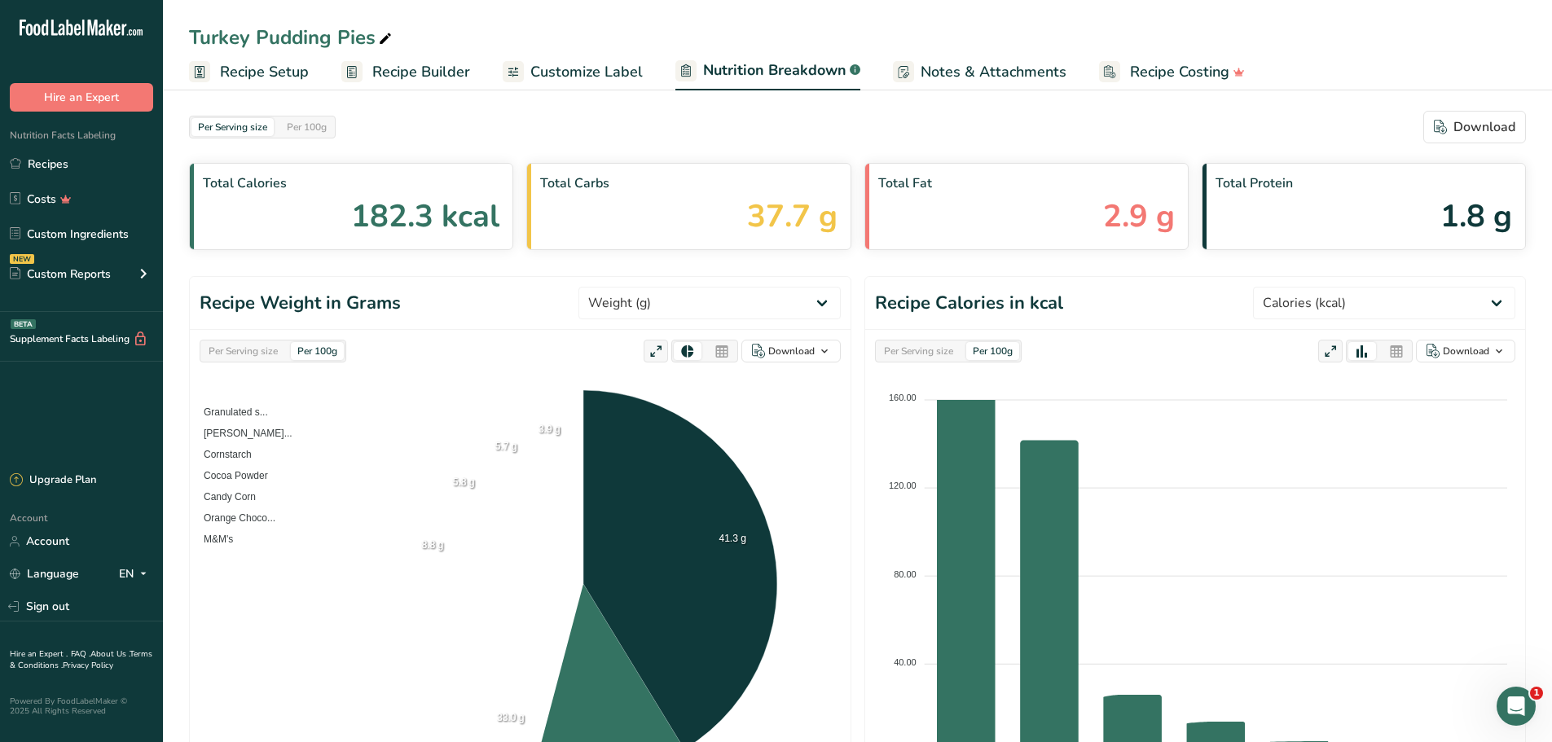
click at [568, 67] on span "Customize Label" at bounding box center [586, 72] width 112 height 22
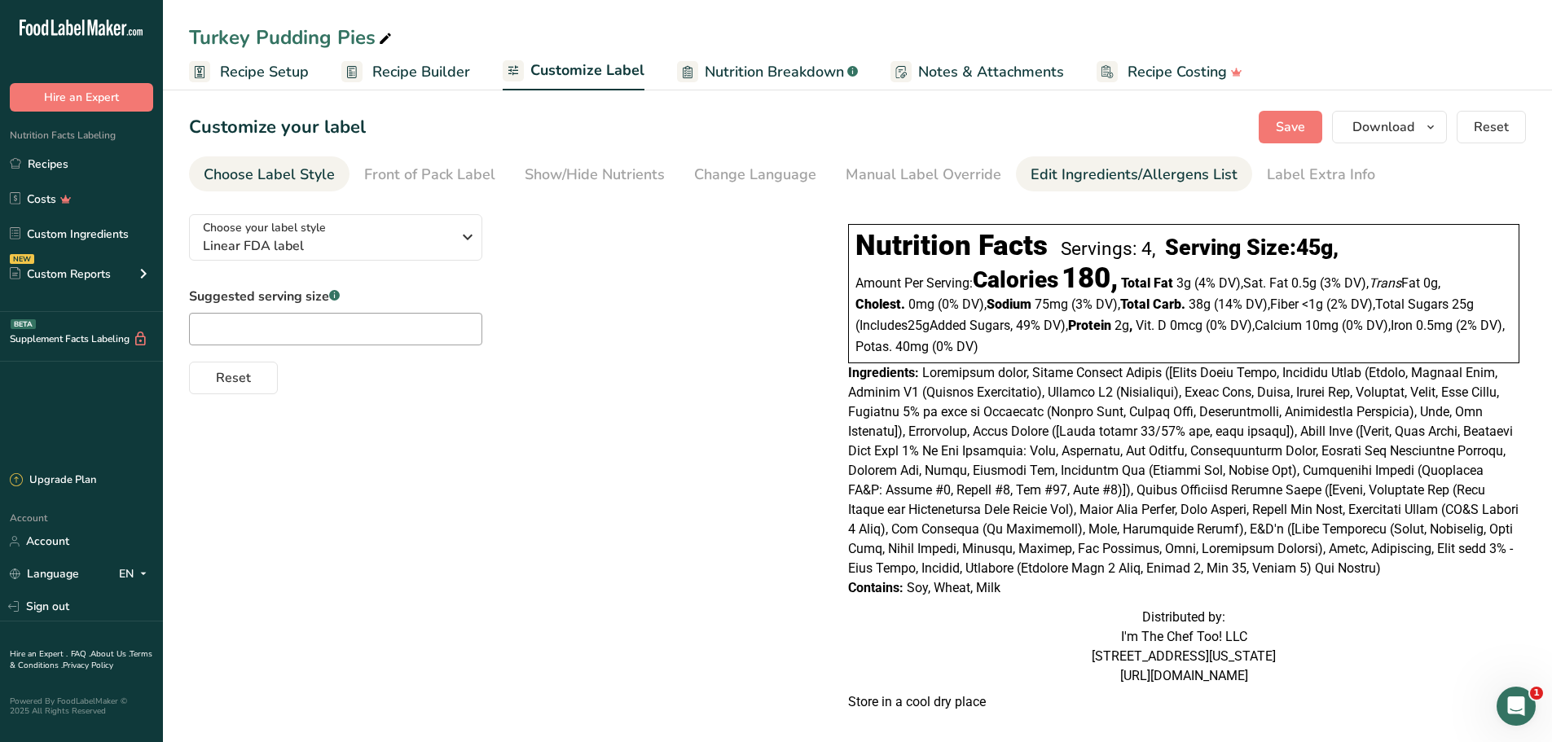
click at [1076, 169] on div "Edit Ingredients/Allergens List" at bounding box center [1134, 175] width 207 height 22
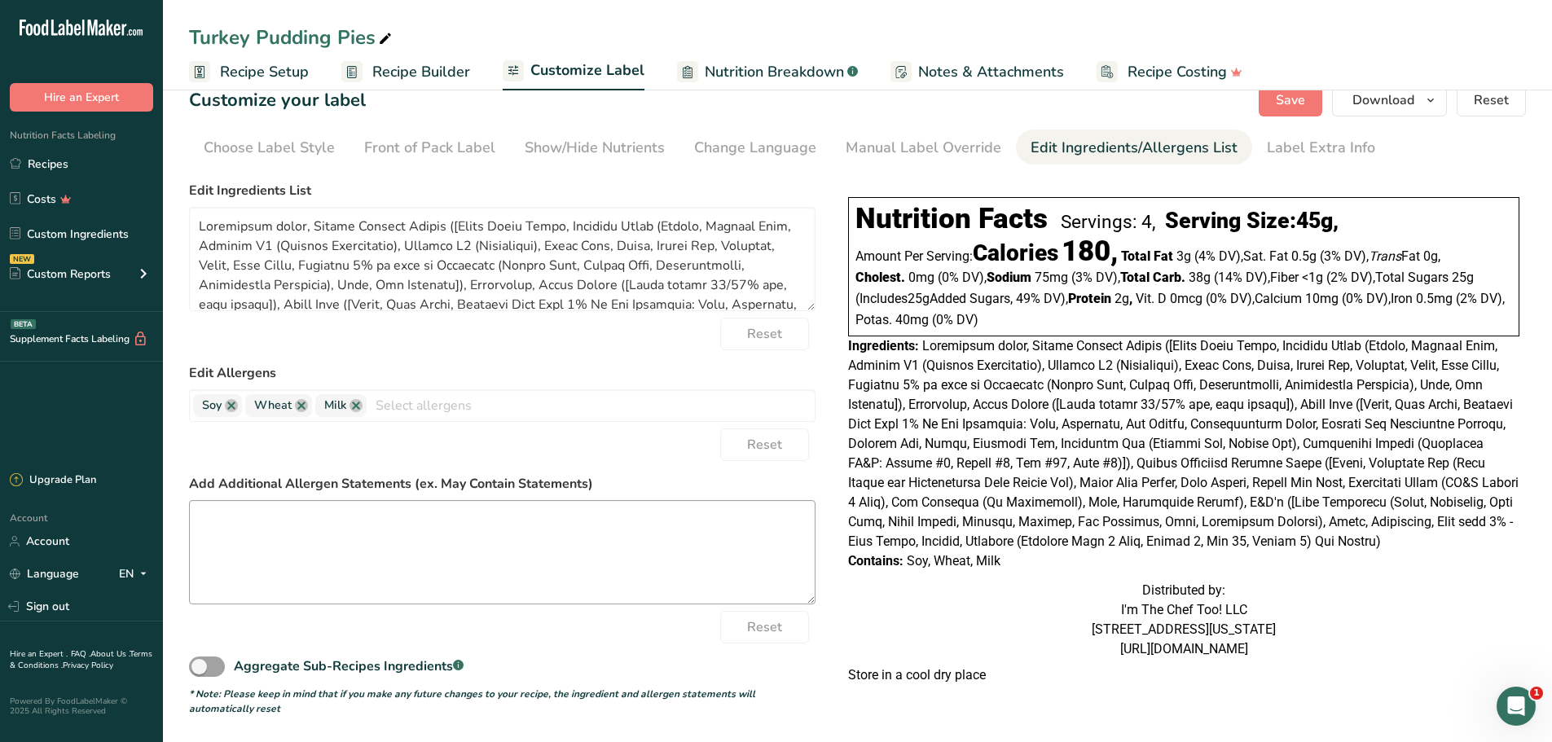
scroll to position [55, 0]
click at [443, 545] on textarea at bounding box center [502, 552] width 627 height 104
click at [335, 523] on textarea at bounding box center [502, 552] width 627 height 104
paste textarea "WARNING: Ingredients may be processed on the same equipment or may contain trac…"
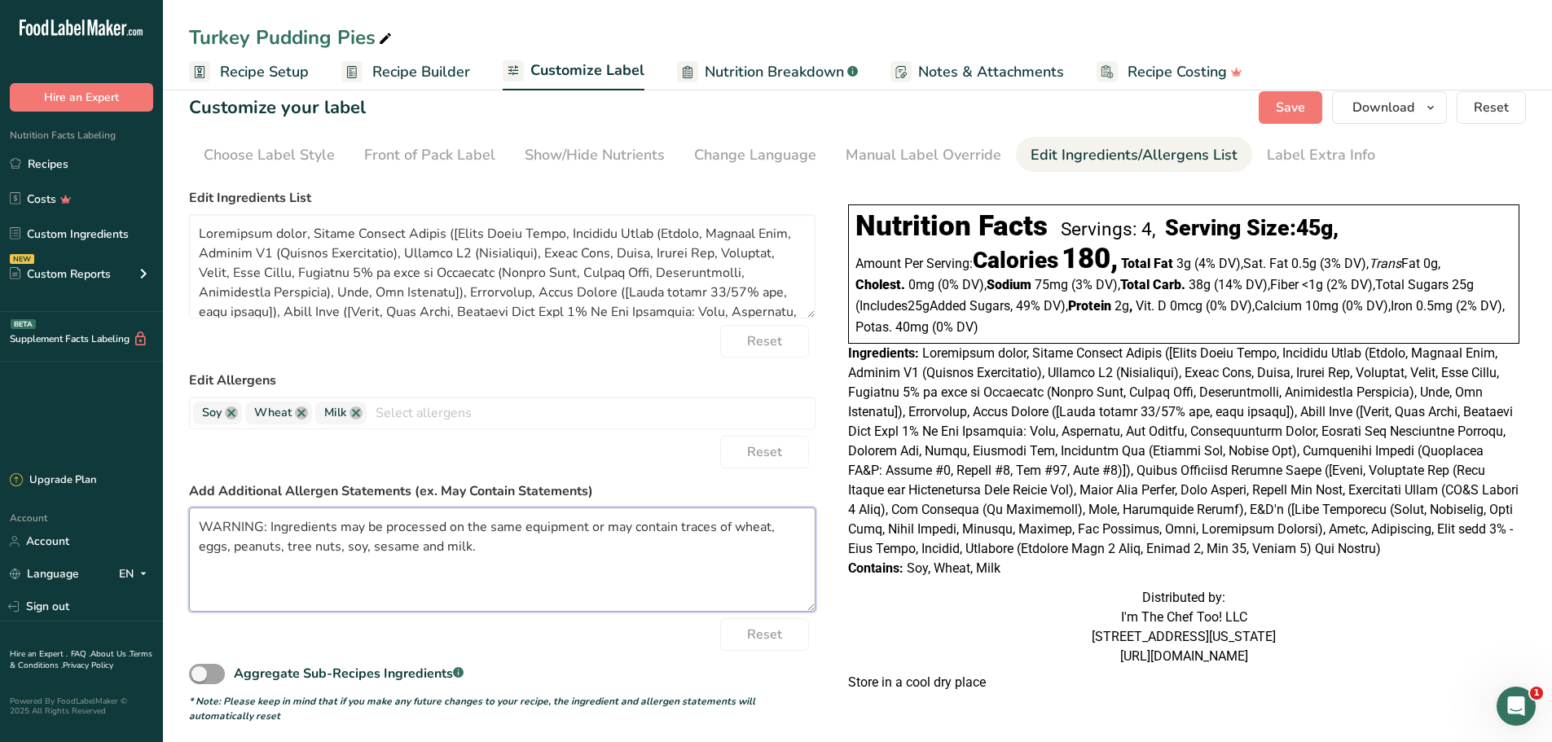
scroll to position [0, 0]
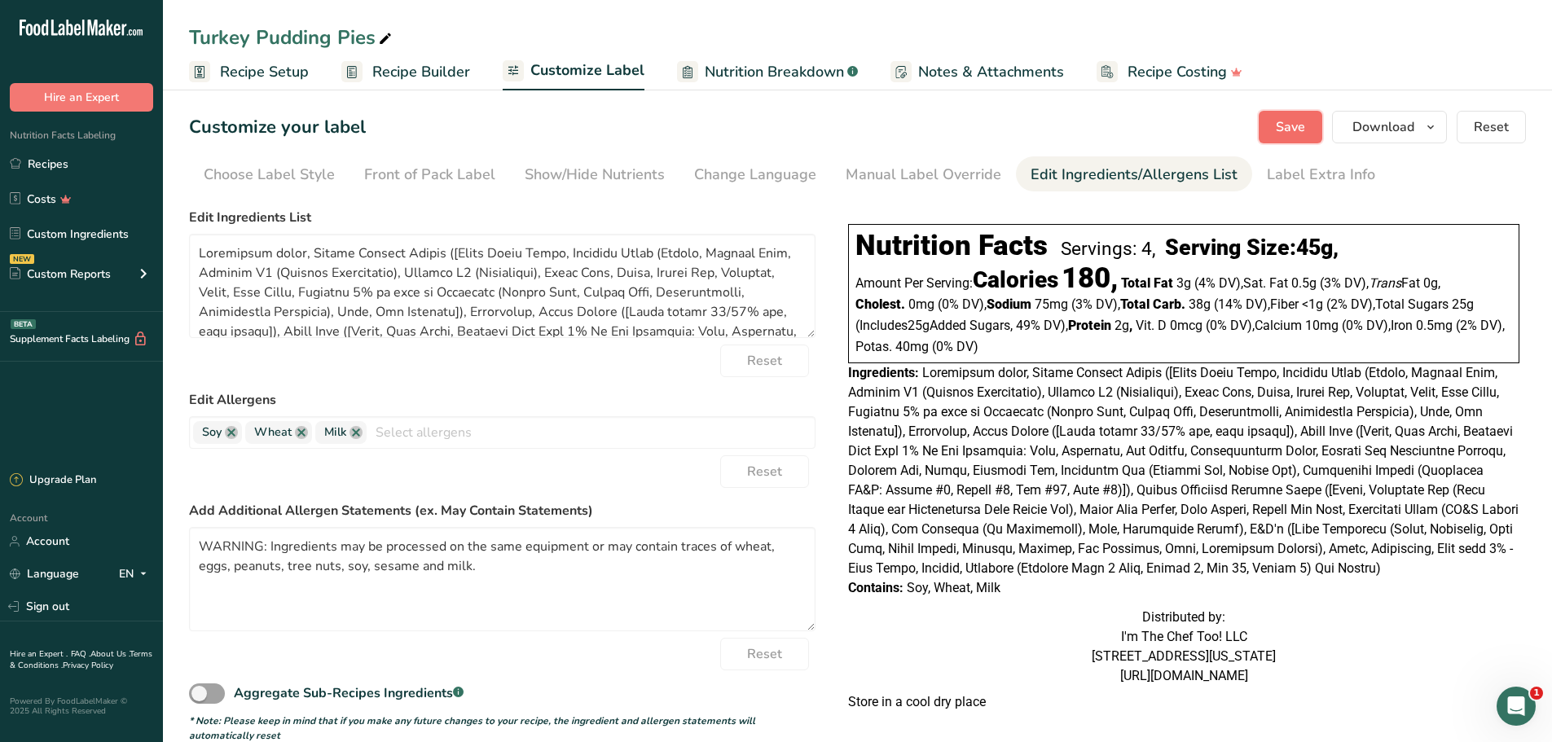
click at [1283, 121] on span "Save" at bounding box center [1290, 127] width 29 height 20
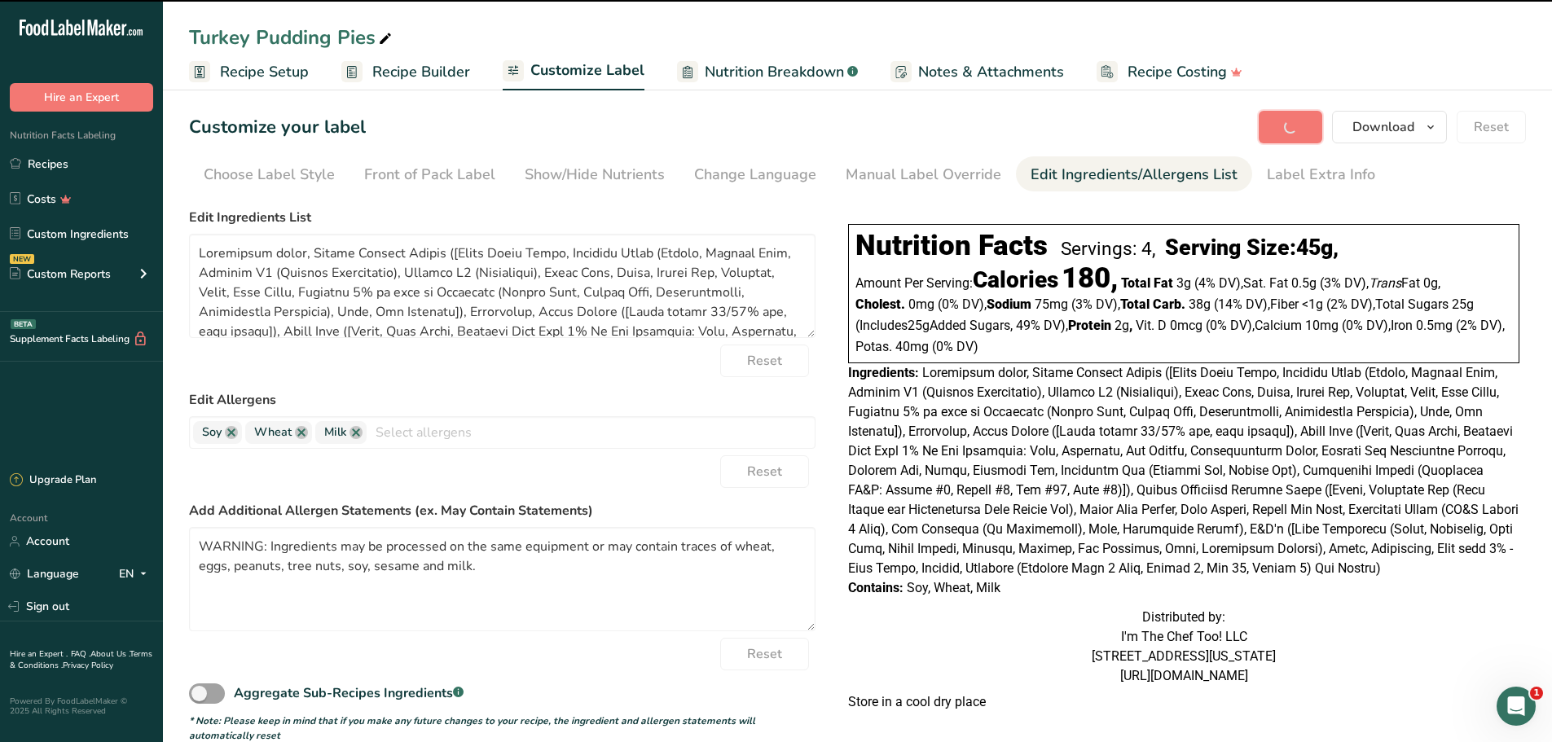
type textarea "WARNING: Ingredients may be processed on the same equipment or may contain trac…"
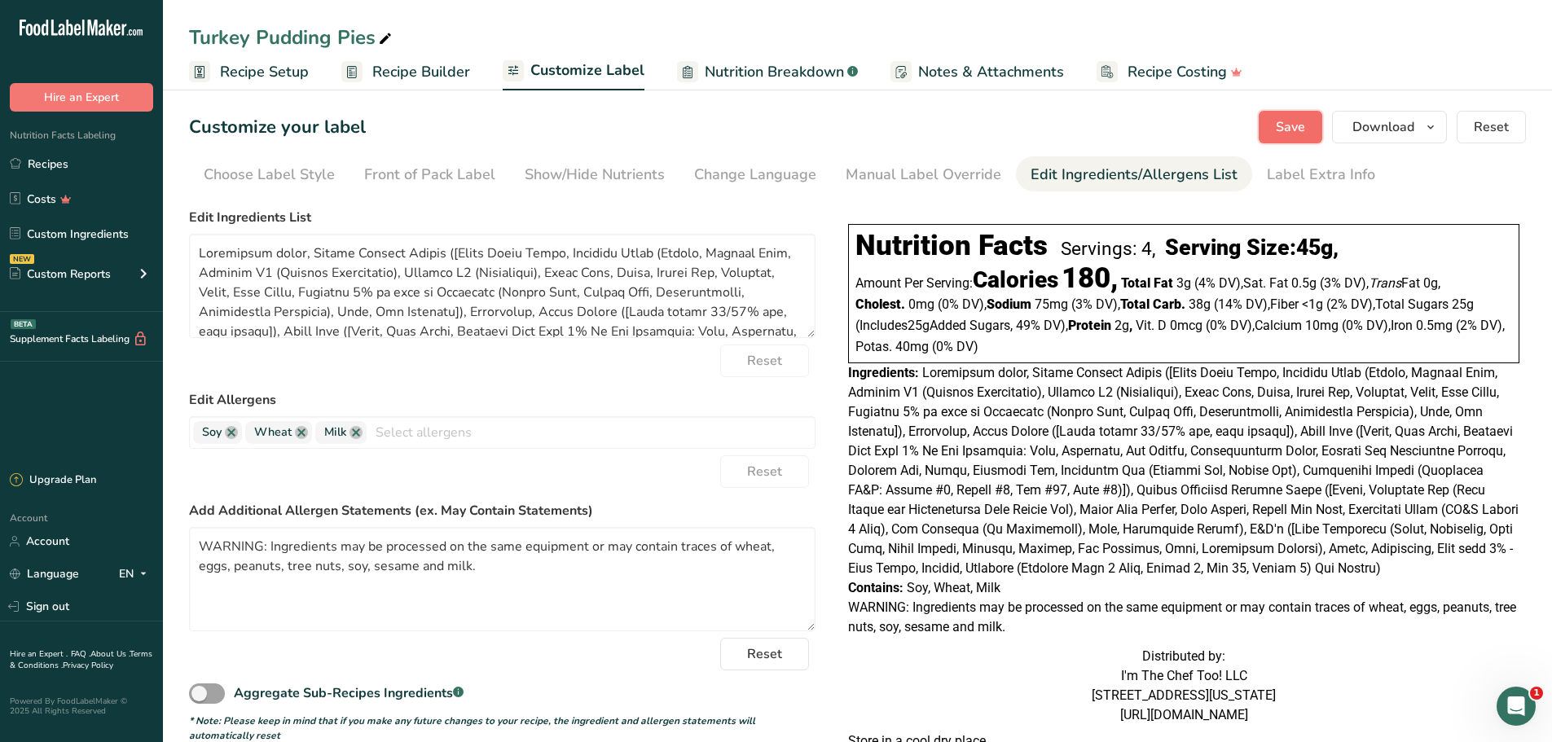
click at [1283, 124] on span "Save" at bounding box center [1290, 127] width 29 height 20
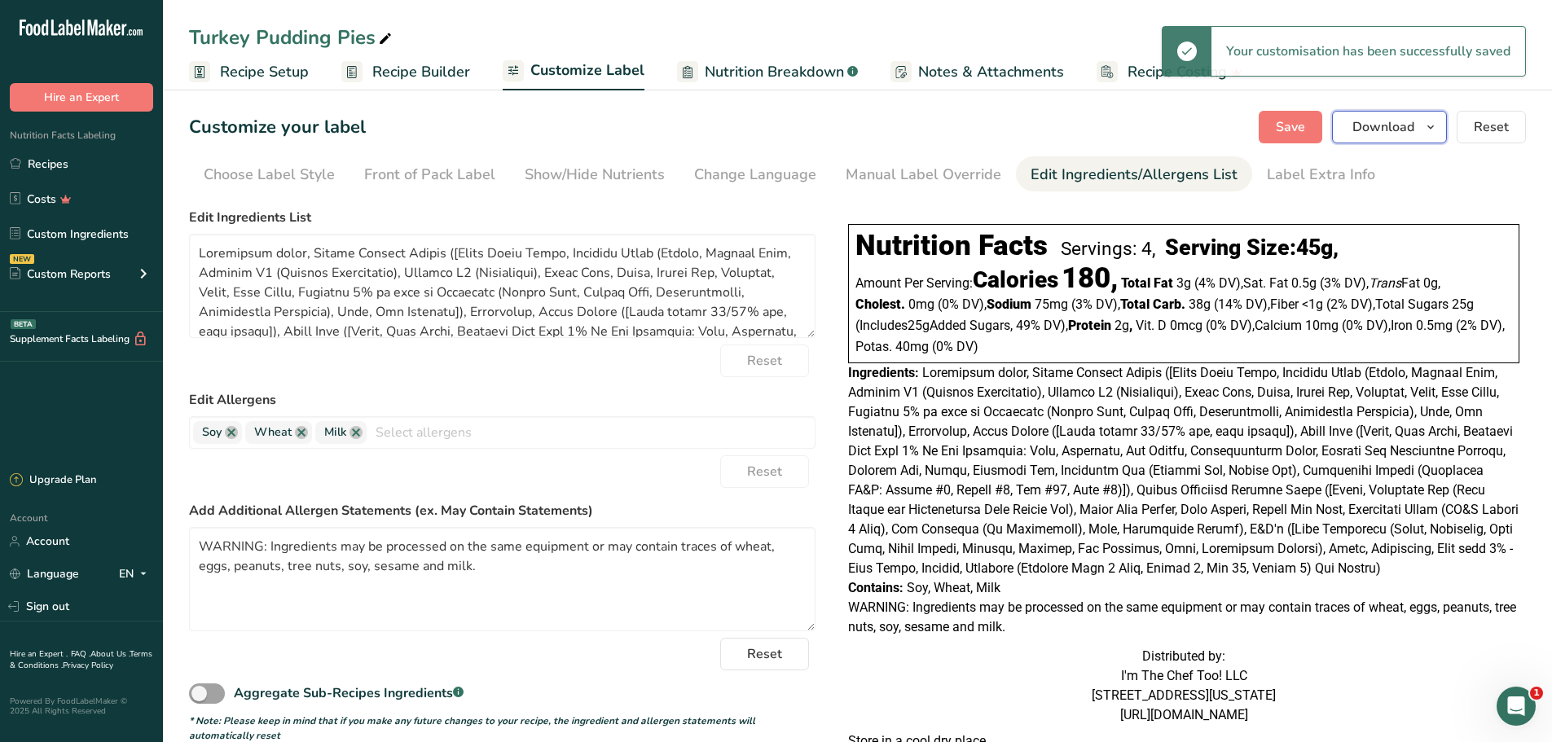
click at [1441, 129] on span "button" at bounding box center [1431, 127] width 20 height 20
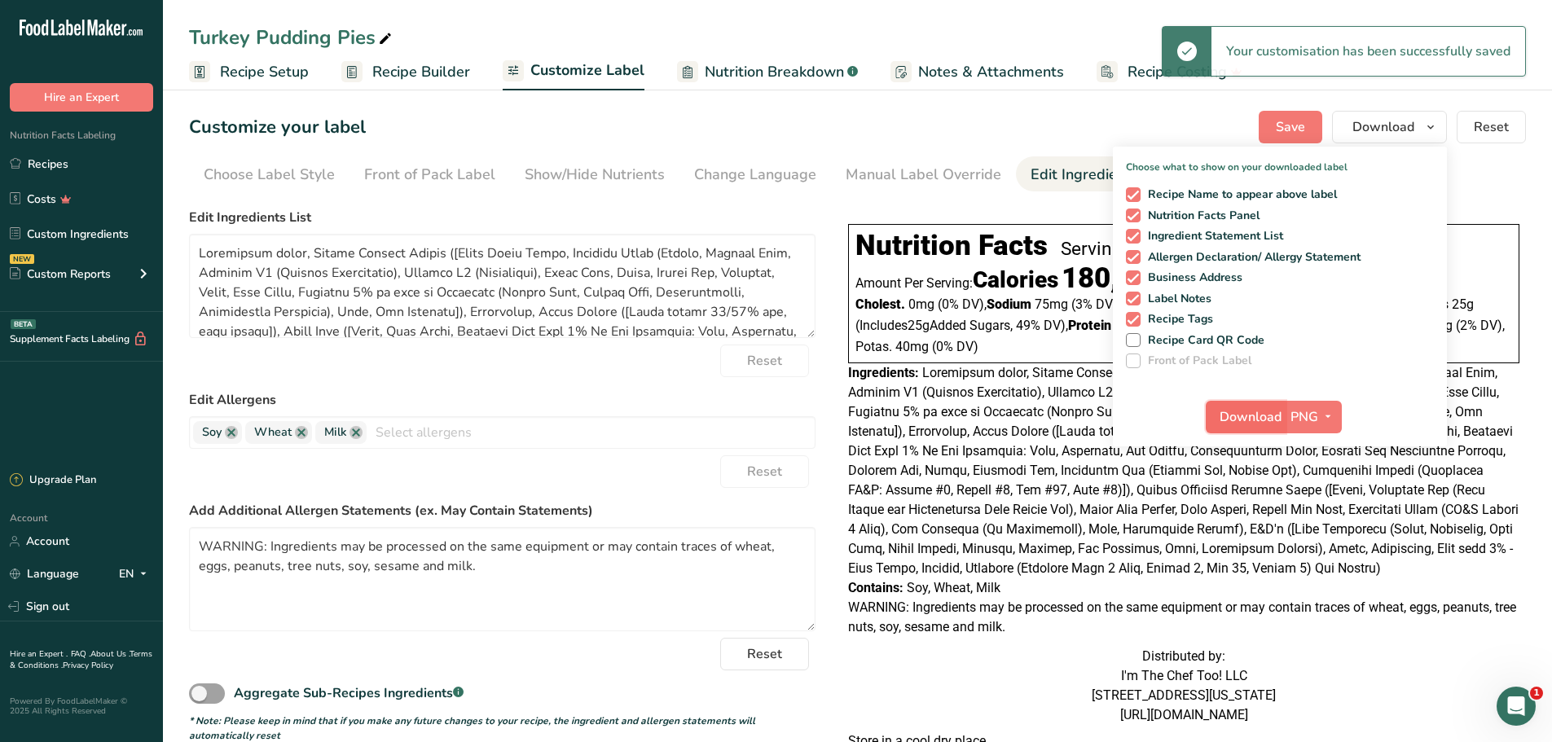
click at [1252, 416] on span "Download" at bounding box center [1251, 417] width 62 height 20
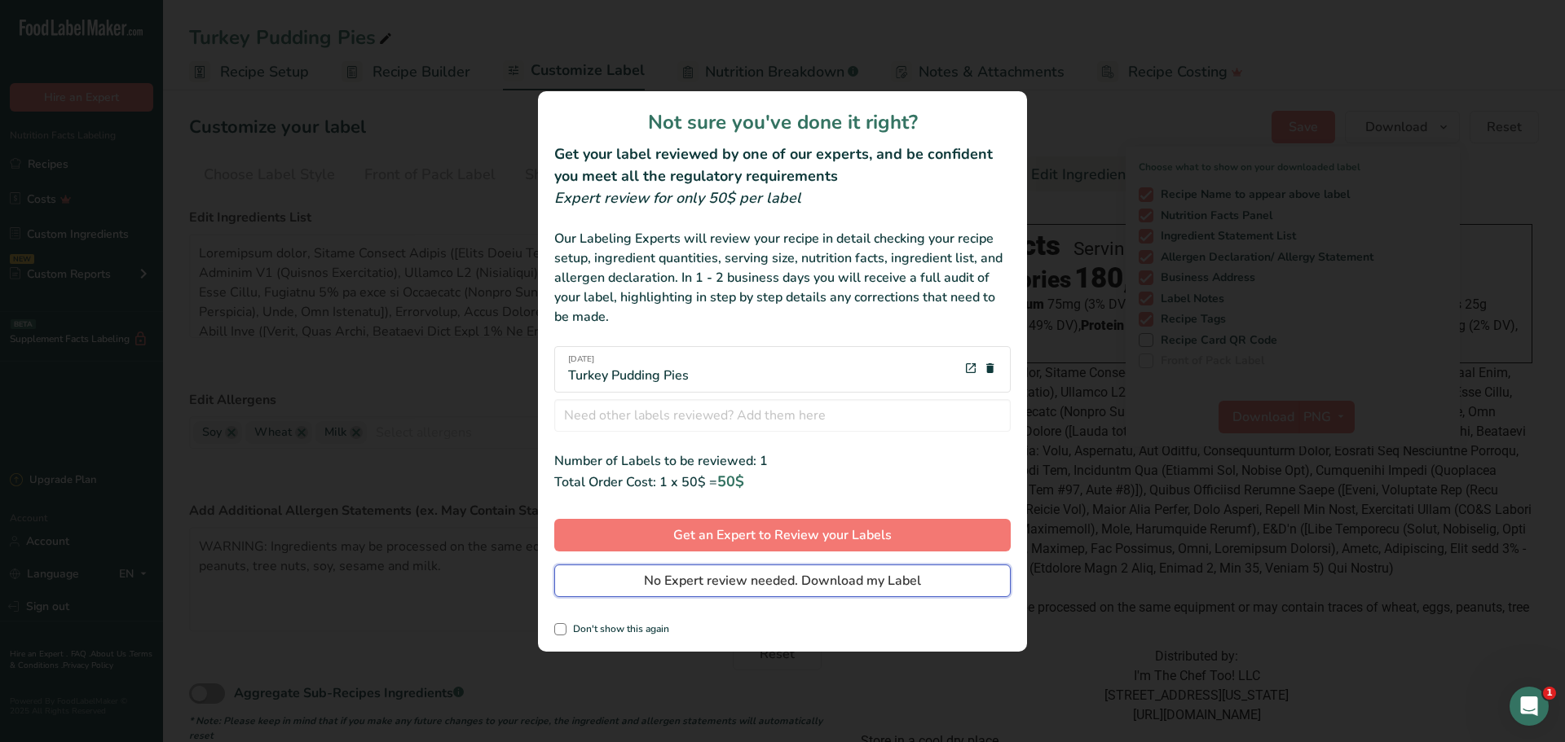
click at [753, 586] on span "No Expert review needed. Download my Label" at bounding box center [782, 581] width 277 height 20
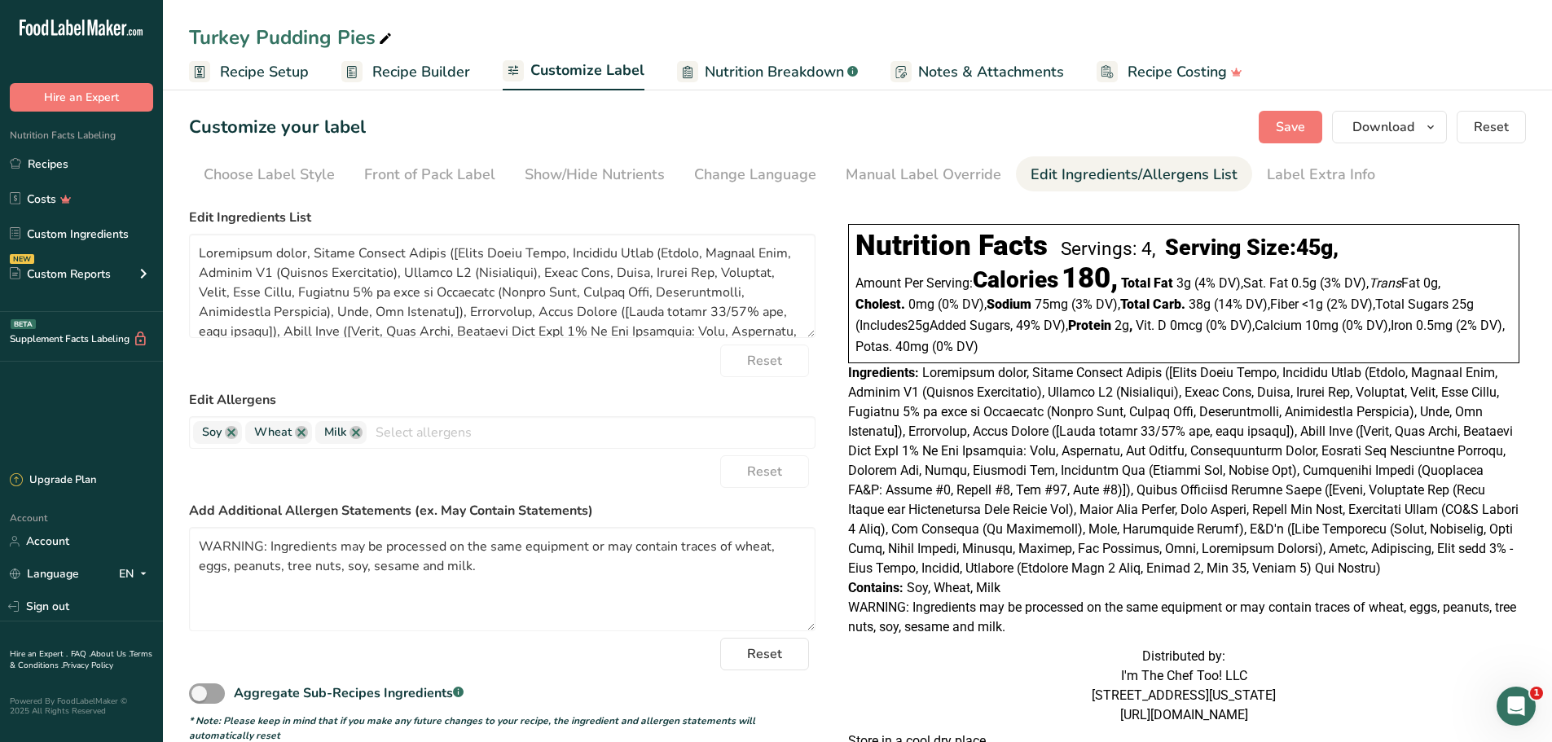
drag, startPoint x: 27, startPoint y: 165, endPoint x: 140, endPoint y: 180, distance: 114.3
click at [27, 165] on link "Recipes" at bounding box center [81, 163] width 163 height 31
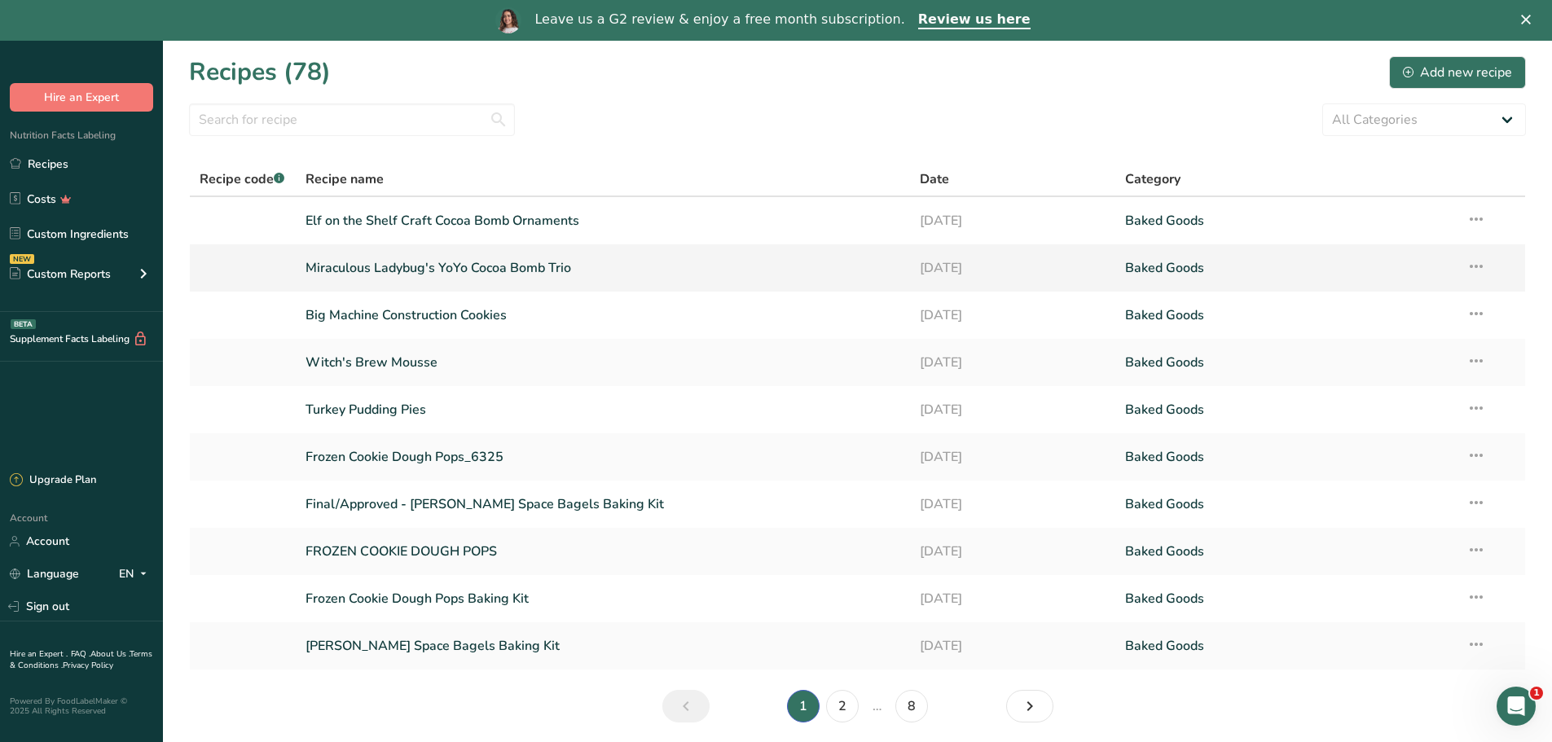
click at [522, 271] on link "Miraculous Ladybug's YoYo Cocoa Bomb Trio" at bounding box center [604, 268] width 596 height 34
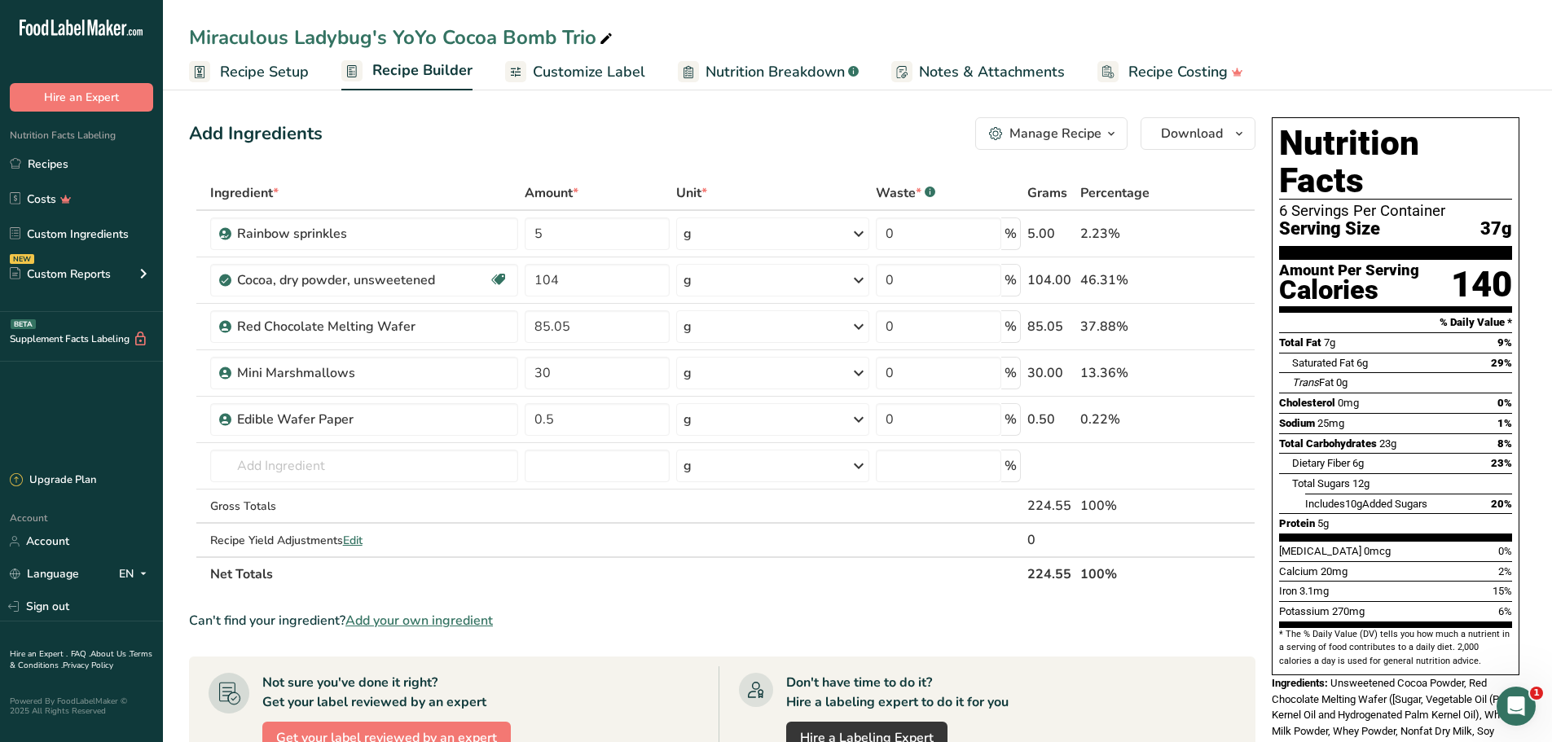
click at [600, 68] on span "Customize Label" at bounding box center [589, 72] width 112 height 22
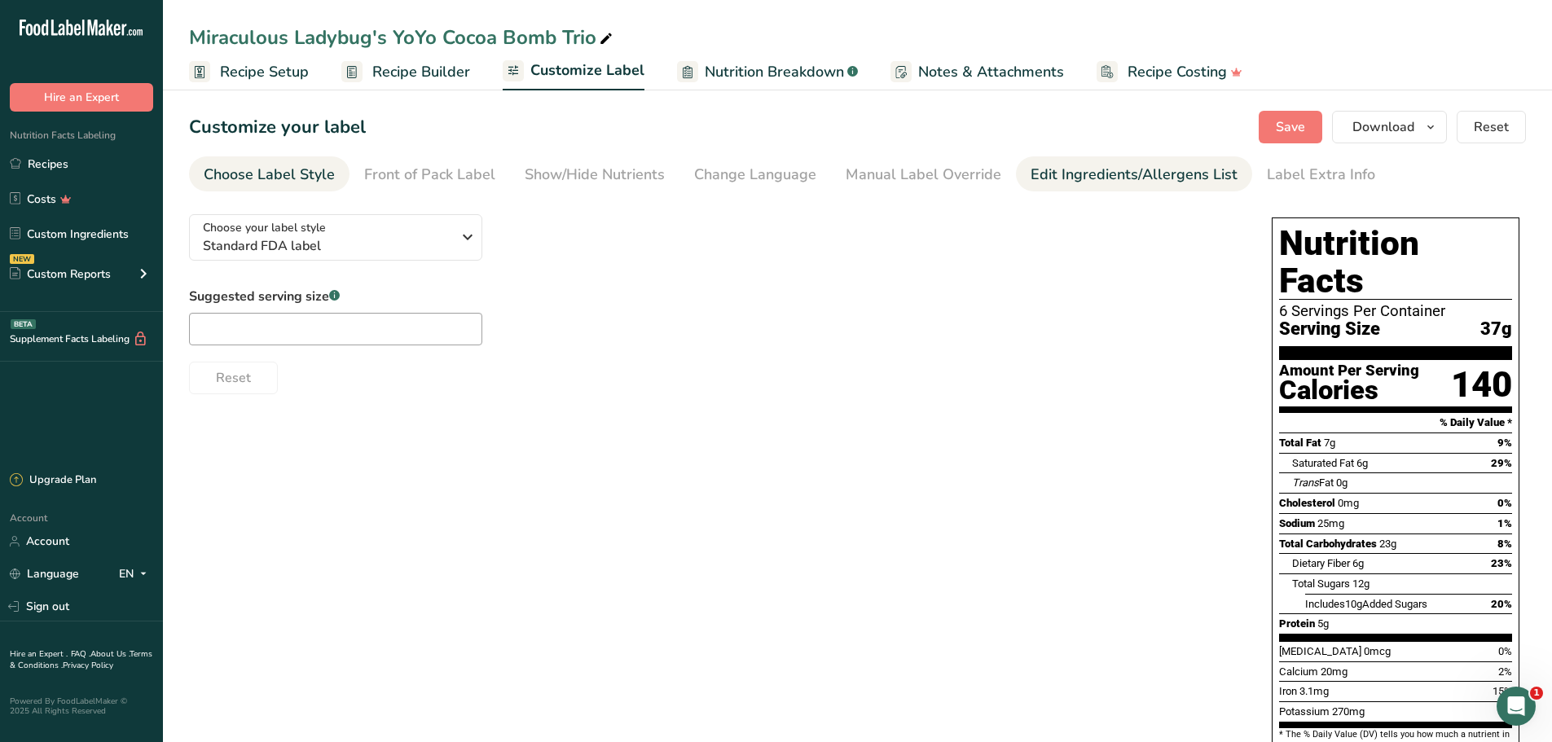
click at [1063, 179] on div "Edit Ingredients/Allergens List" at bounding box center [1134, 175] width 207 height 22
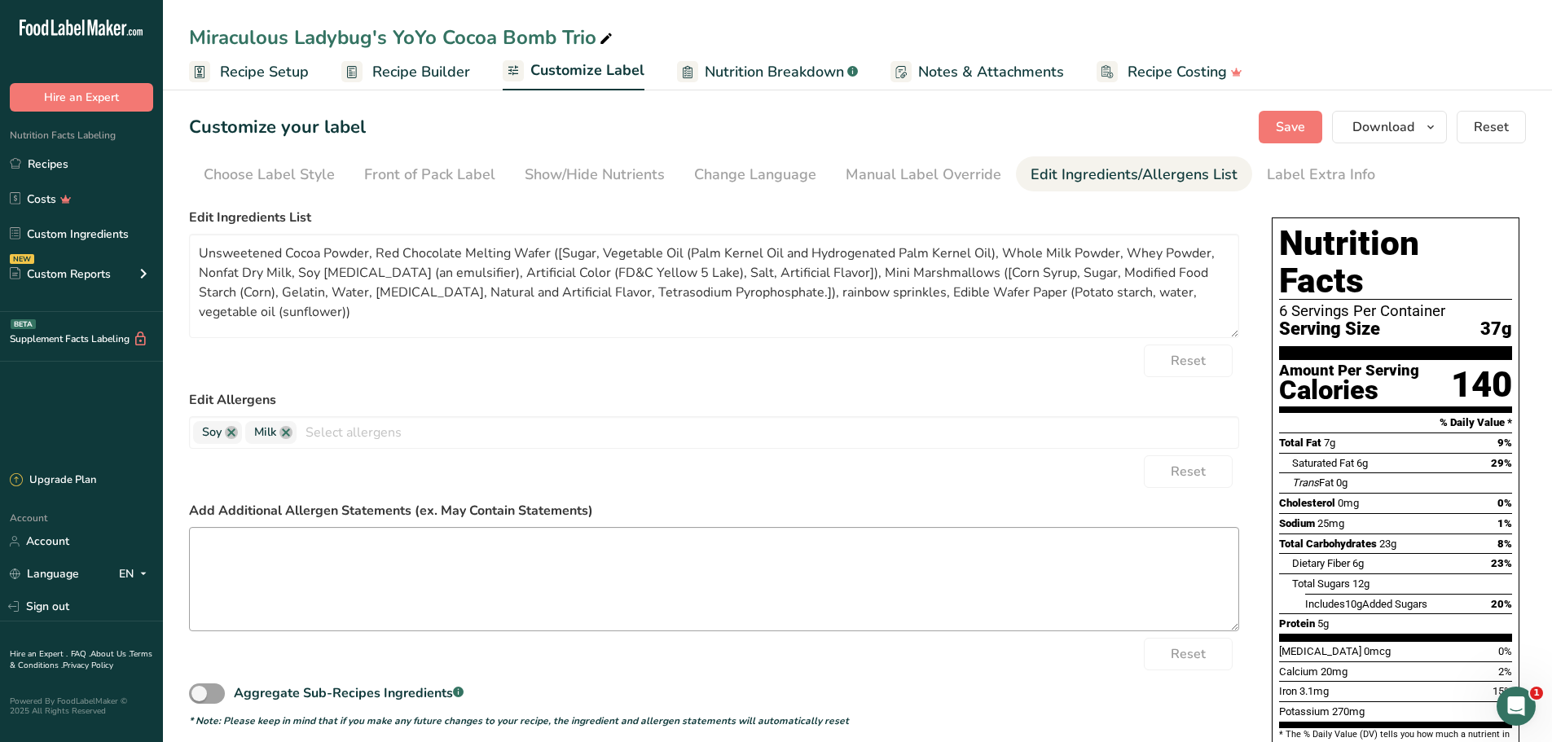
drag, startPoint x: 734, startPoint y: 524, endPoint x: 738, endPoint y: 574, distance: 50.7
click at [723, 557] on div "Add Additional Allergen Statements (ex. May Contain Statements)" at bounding box center [714, 566] width 1050 height 130
click at [726, 573] on textarea at bounding box center [714, 579] width 1050 height 104
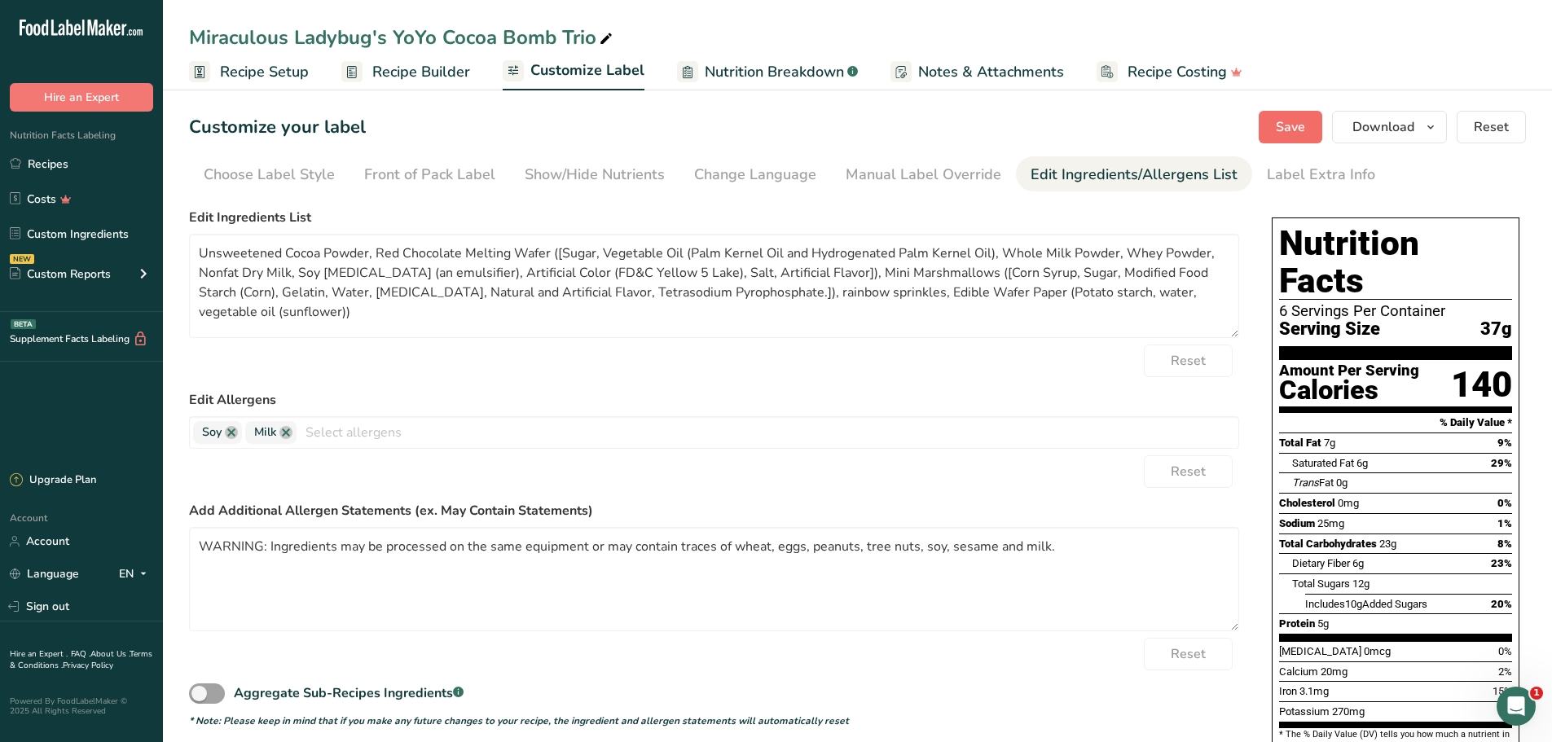
type textarea "WARNING: Ingredients may be processed on the same equipment or may contain trac…"
click at [1288, 120] on span "Save" at bounding box center [1290, 127] width 29 height 20
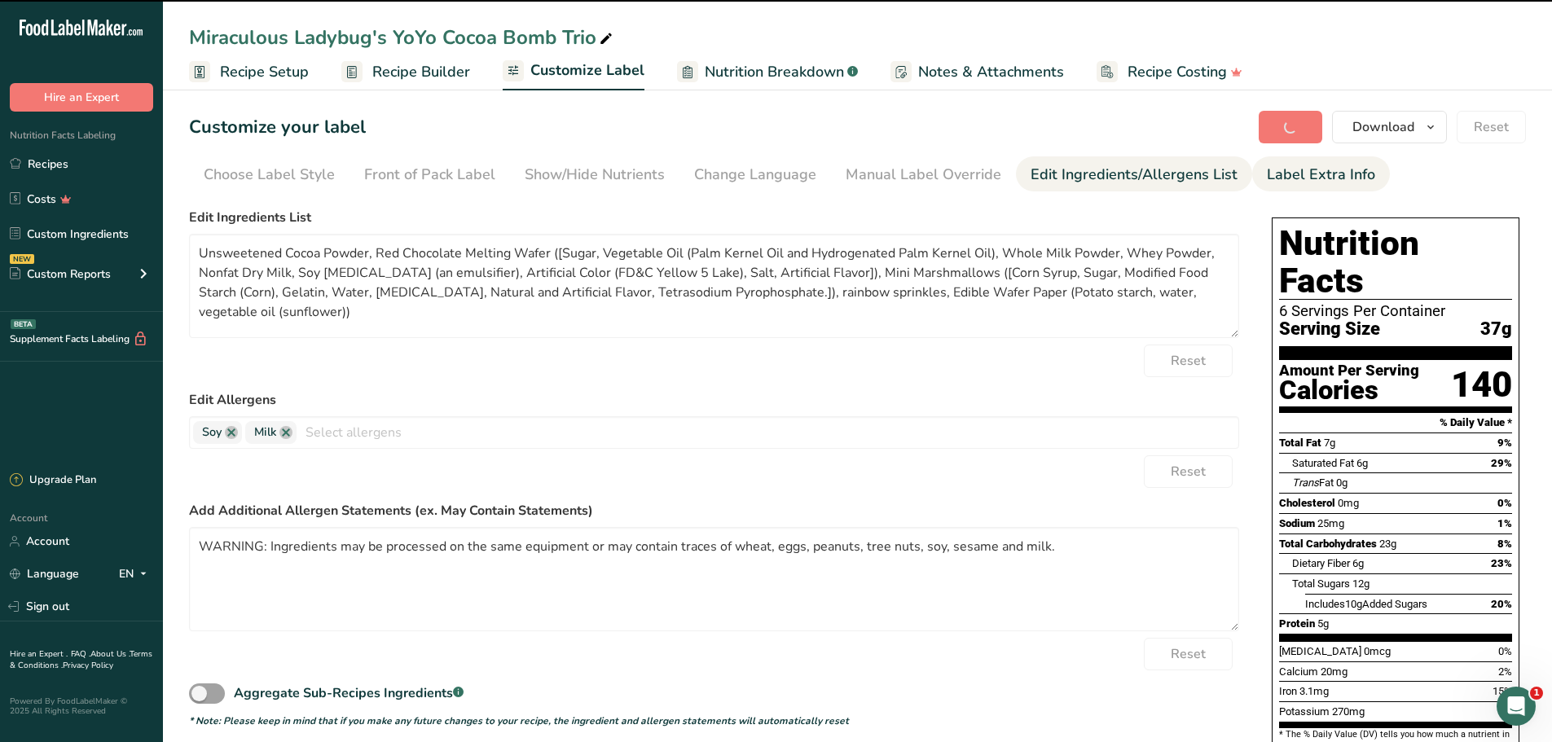
click at [1332, 179] on div "Label Extra Info" at bounding box center [1321, 175] width 108 height 22
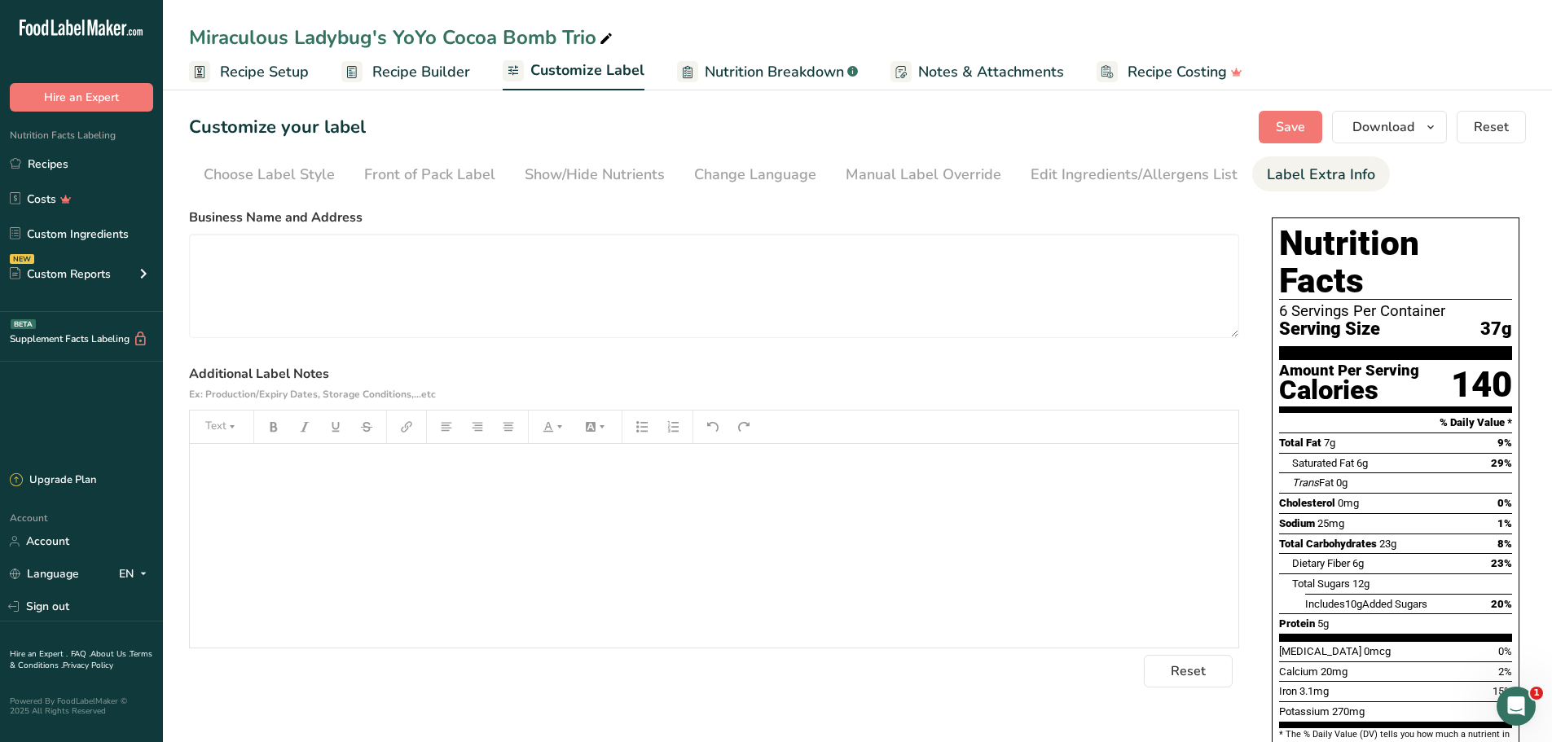
click at [425, 510] on div "﻿" at bounding box center [714, 546] width 1049 height 204
click at [464, 275] on textarea at bounding box center [714, 286] width 1050 height 104
paste textarea "Distributed by: I'm The Chef Too! LLC [STREET_ADDRESS][US_STATE] [URL][DOMAIN_N…"
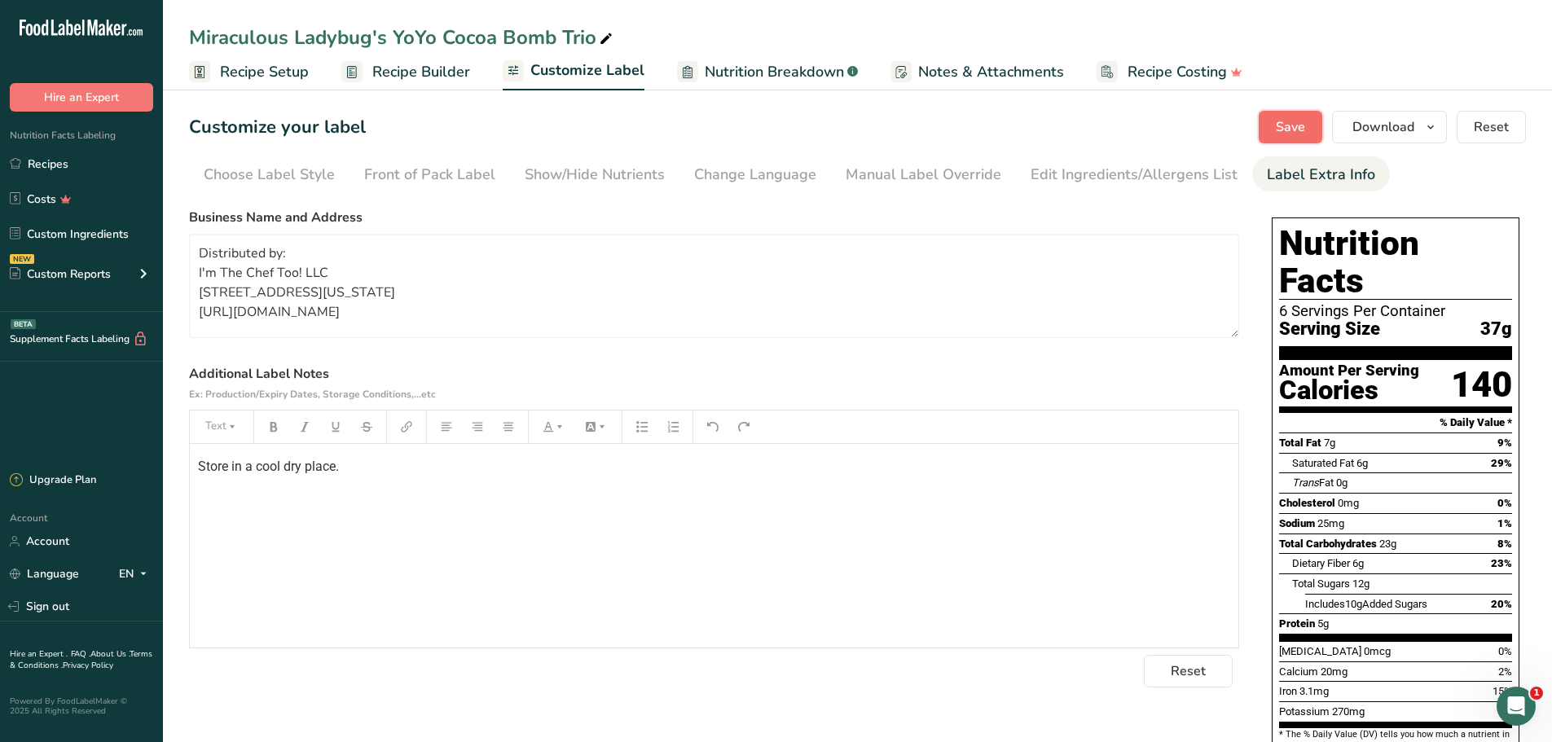
click at [1292, 128] on span "Save" at bounding box center [1290, 127] width 29 height 20
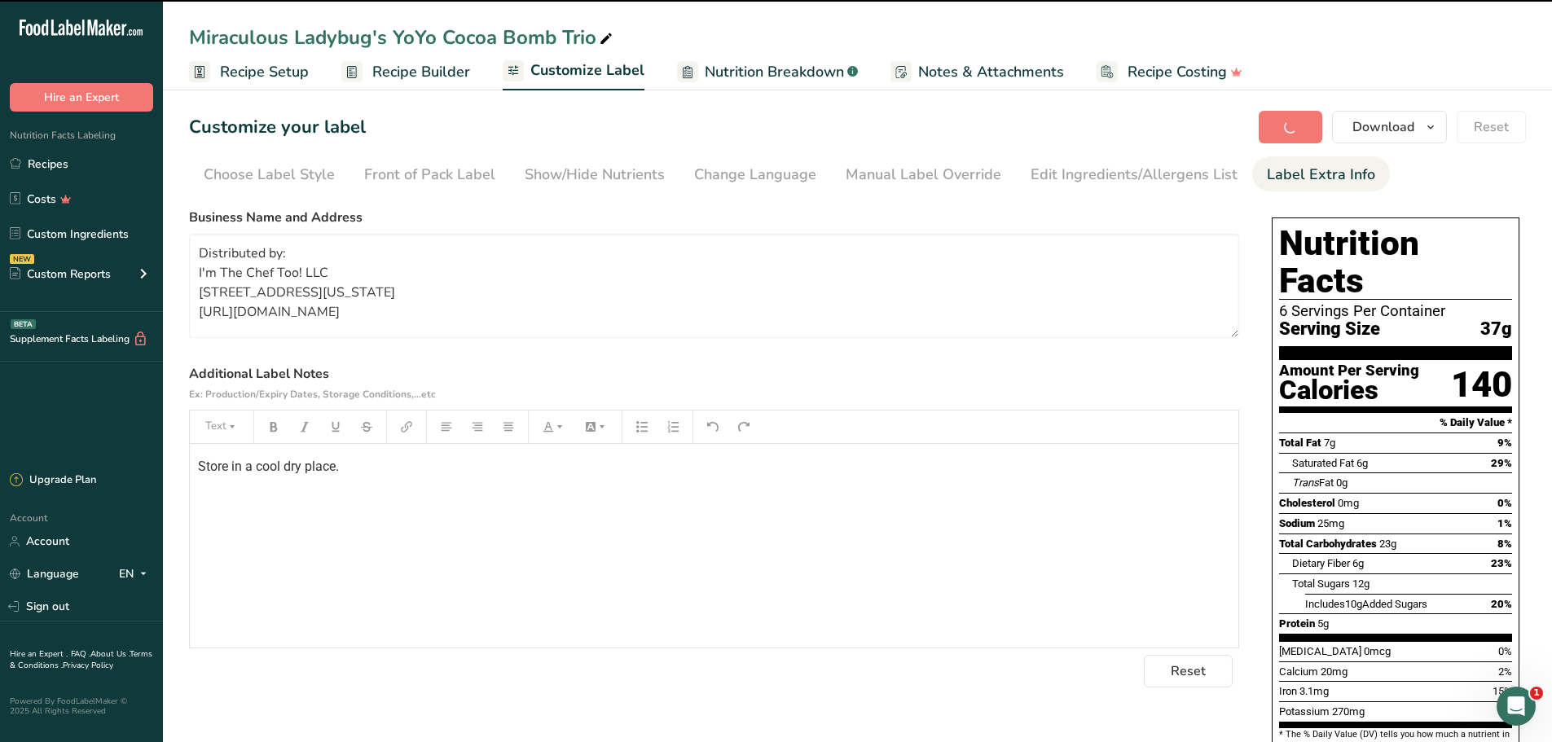
type textarea "Distributed by: I'm The Chef Too! LLC [STREET_ADDRESS][US_STATE] [URL][DOMAIN_N…"
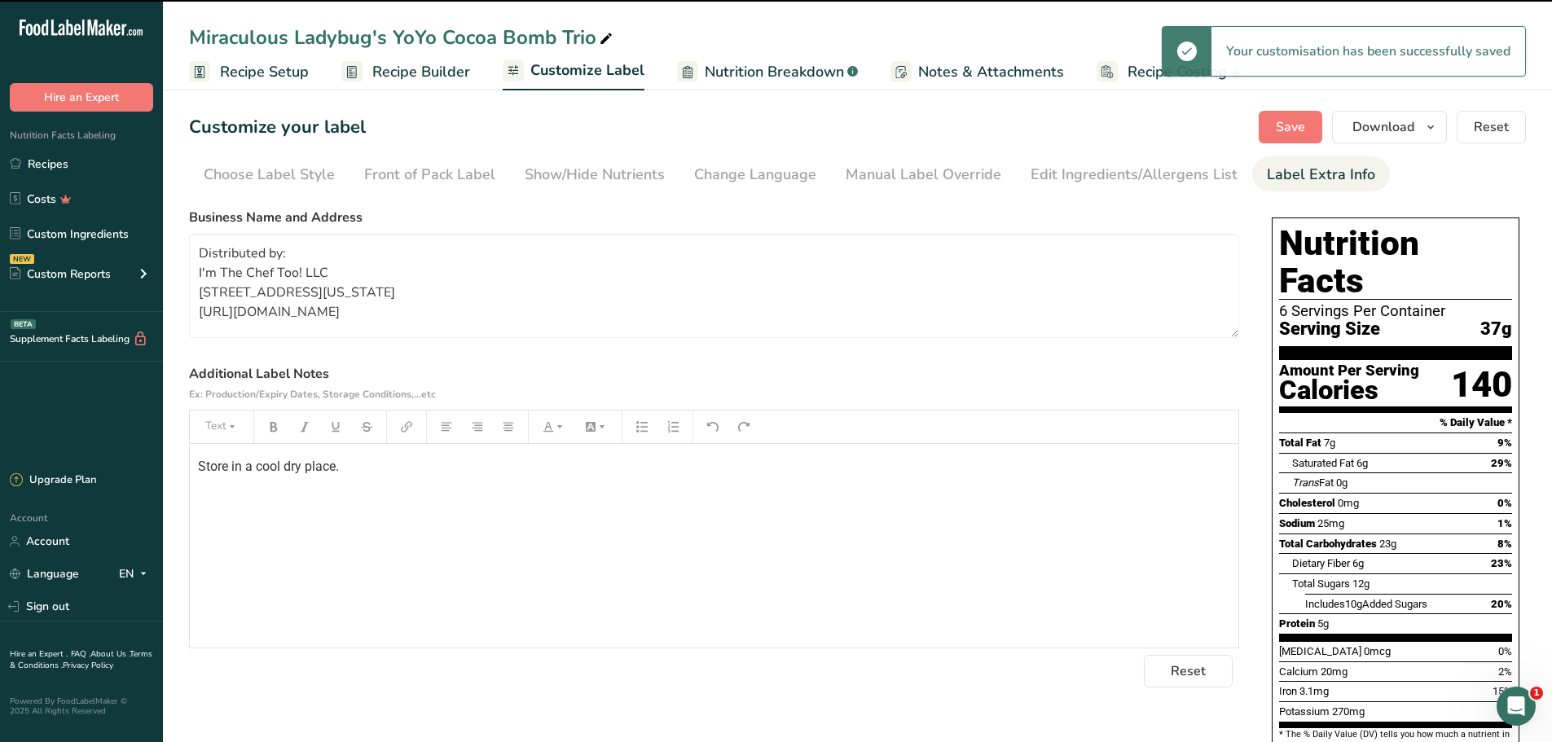
scroll to position [13, 0]
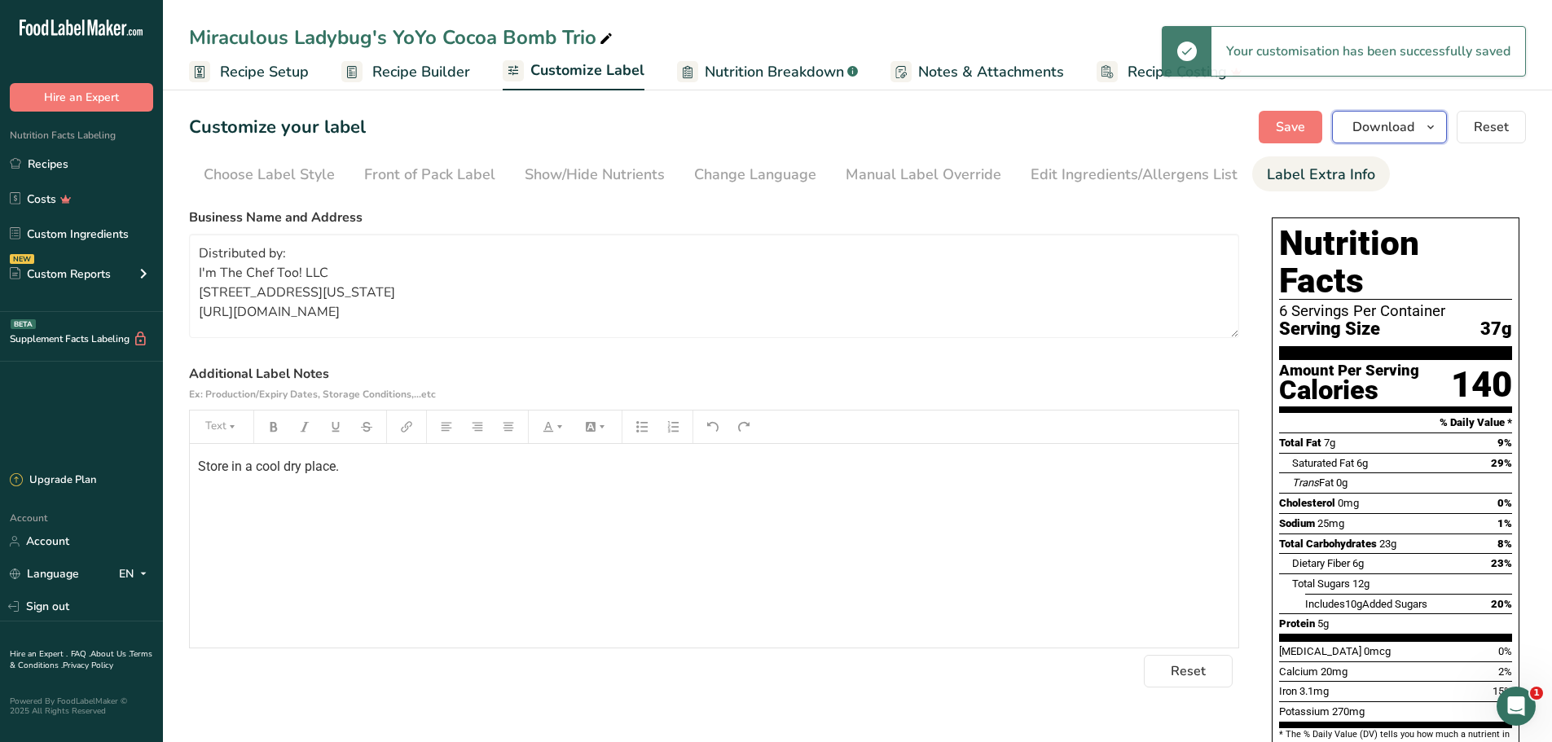
click at [1437, 136] on icon "button" at bounding box center [1430, 127] width 13 height 20
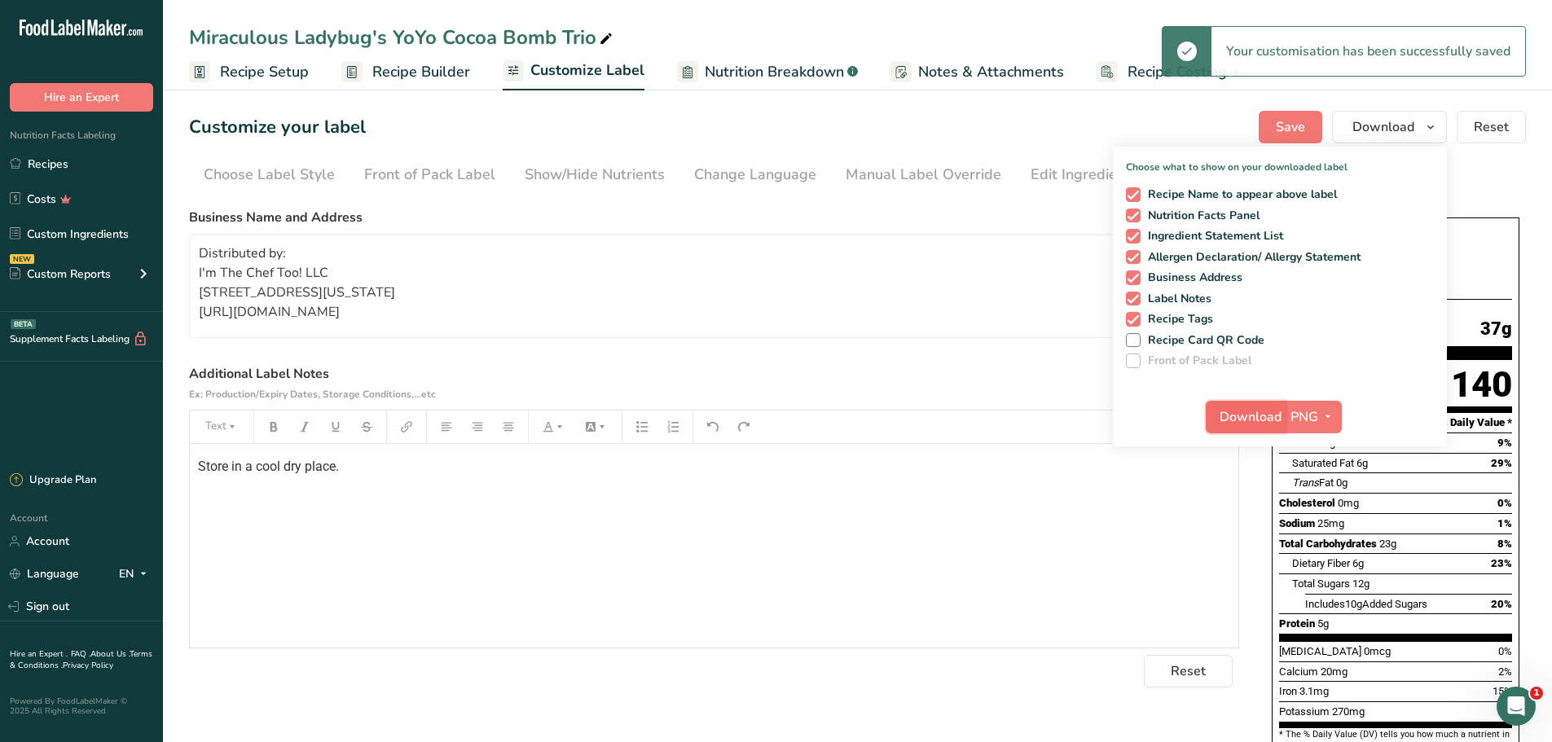
click at [1266, 420] on span "Download" at bounding box center [1251, 417] width 62 height 20
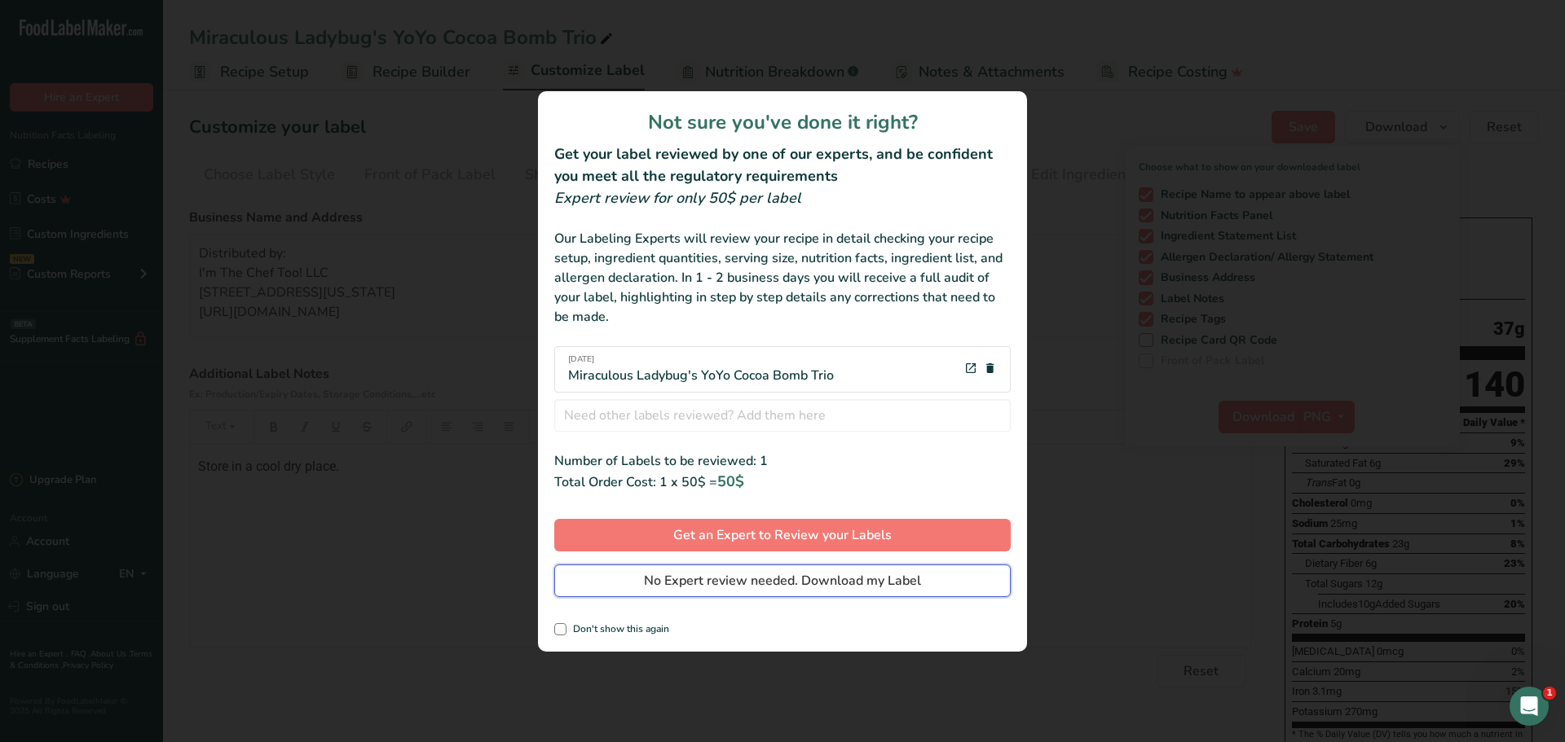
click at [692, 588] on span "No Expert review needed. Download my Label" at bounding box center [782, 581] width 277 height 20
